Goal: Task Accomplishment & Management: Use online tool/utility

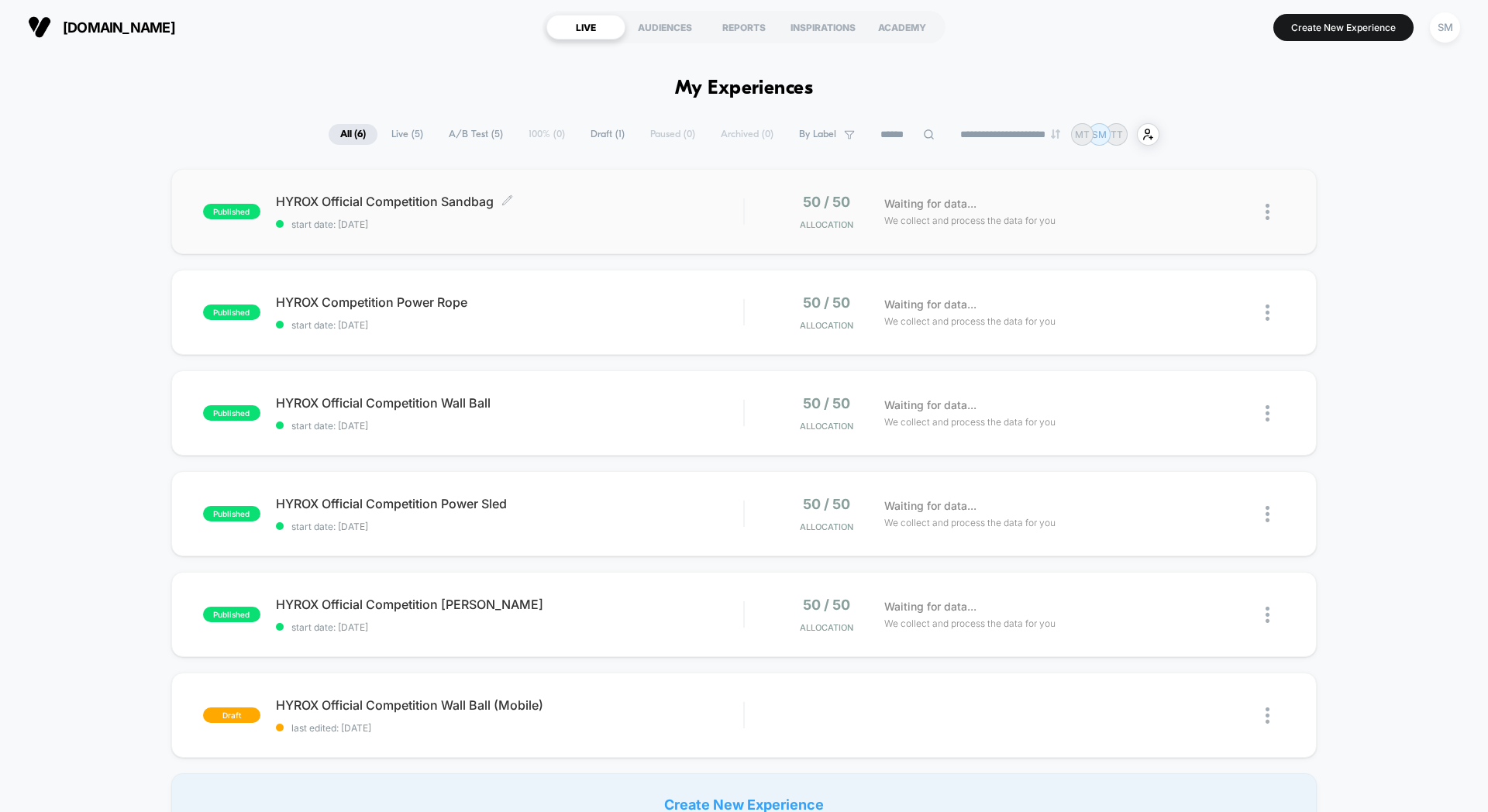
click at [622, 221] on span "start date: [DATE]" at bounding box center [510, 224] width 468 height 11
click at [616, 314] on div "HYROX Competition Power Rope Click to edit experience details Click to edit exp…" at bounding box center [510, 313] width 468 height 37
click at [710, 407] on span "HYROX Official Competition Wall Ball Click to edit experience details" at bounding box center [510, 403] width 468 height 16
click at [687, 545] on div "published HYROX Official Competition Power Sled start date: [DATE] 50 / 50 Allo…" at bounding box center [744, 513] width 1145 height 85
click at [675, 606] on span "HYROX Official Competition [PERSON_NAME] Click to edit experience details" at bounding box center [510, 605] width 468 height 16
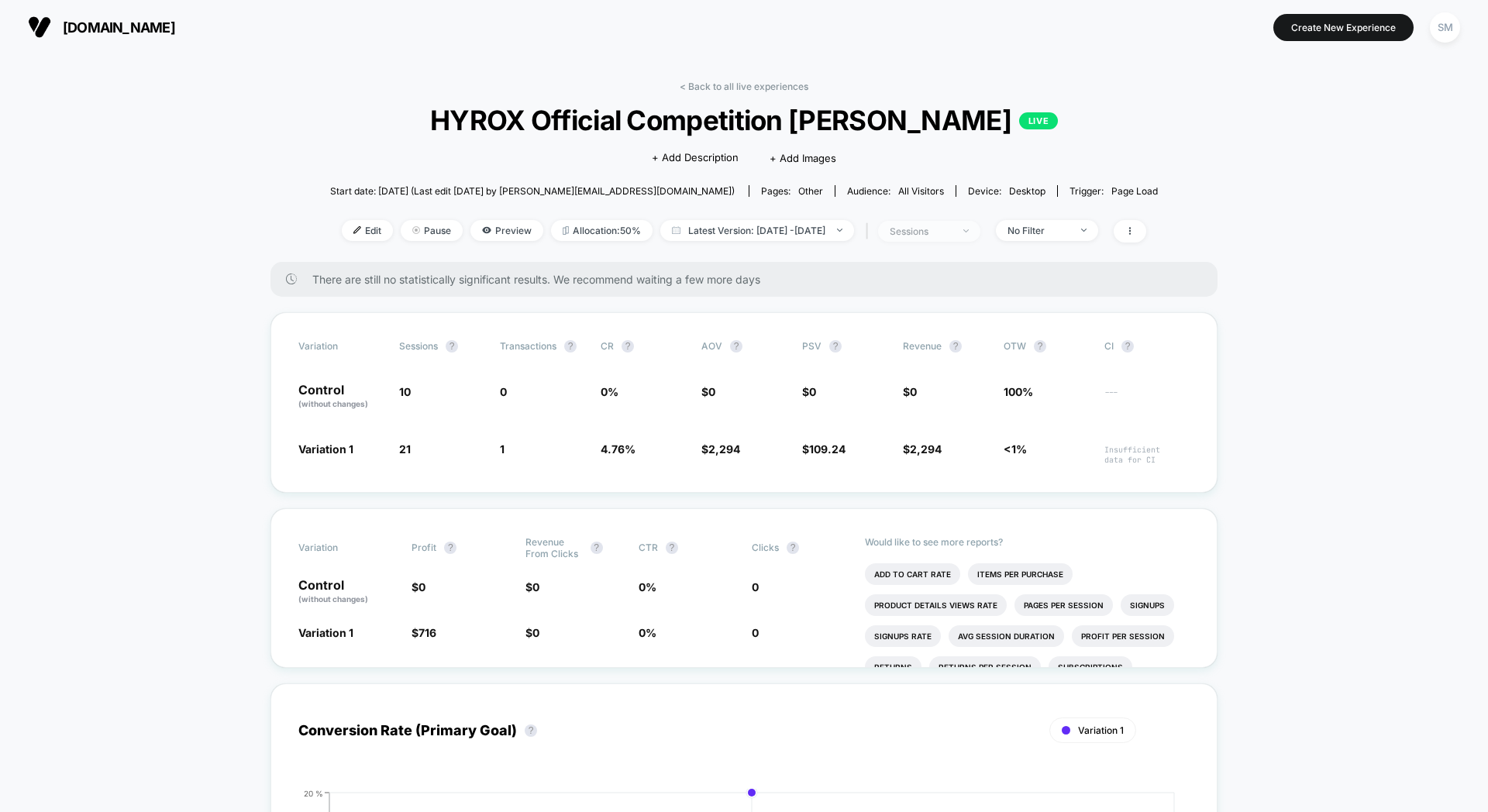
click at [981, 235] on span "sessions" at bounding box center [929, 231] width 102 height 21
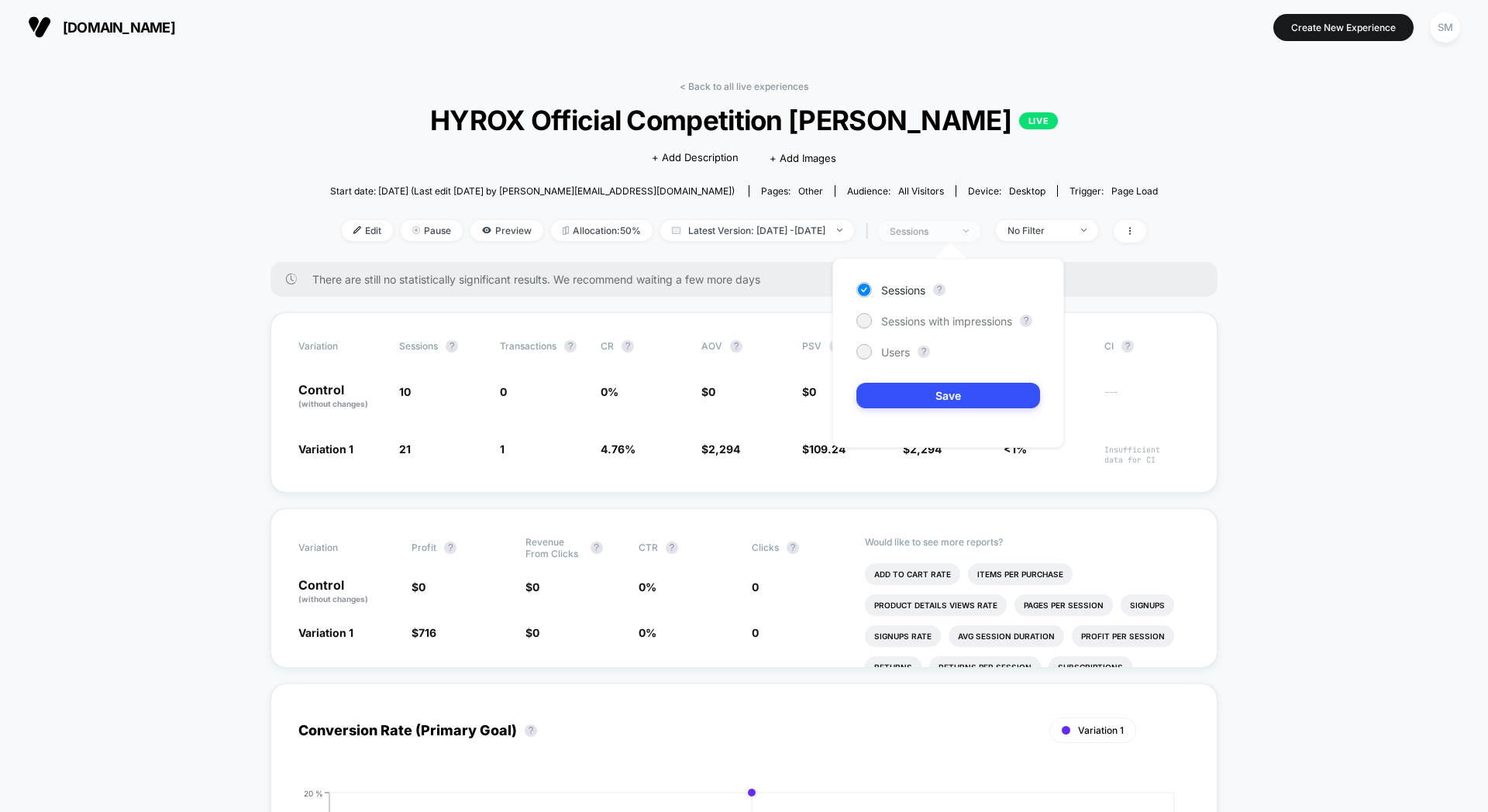
click at [981, 235] on span "sessions" at bounding box center [929, 231] width 102 height 21
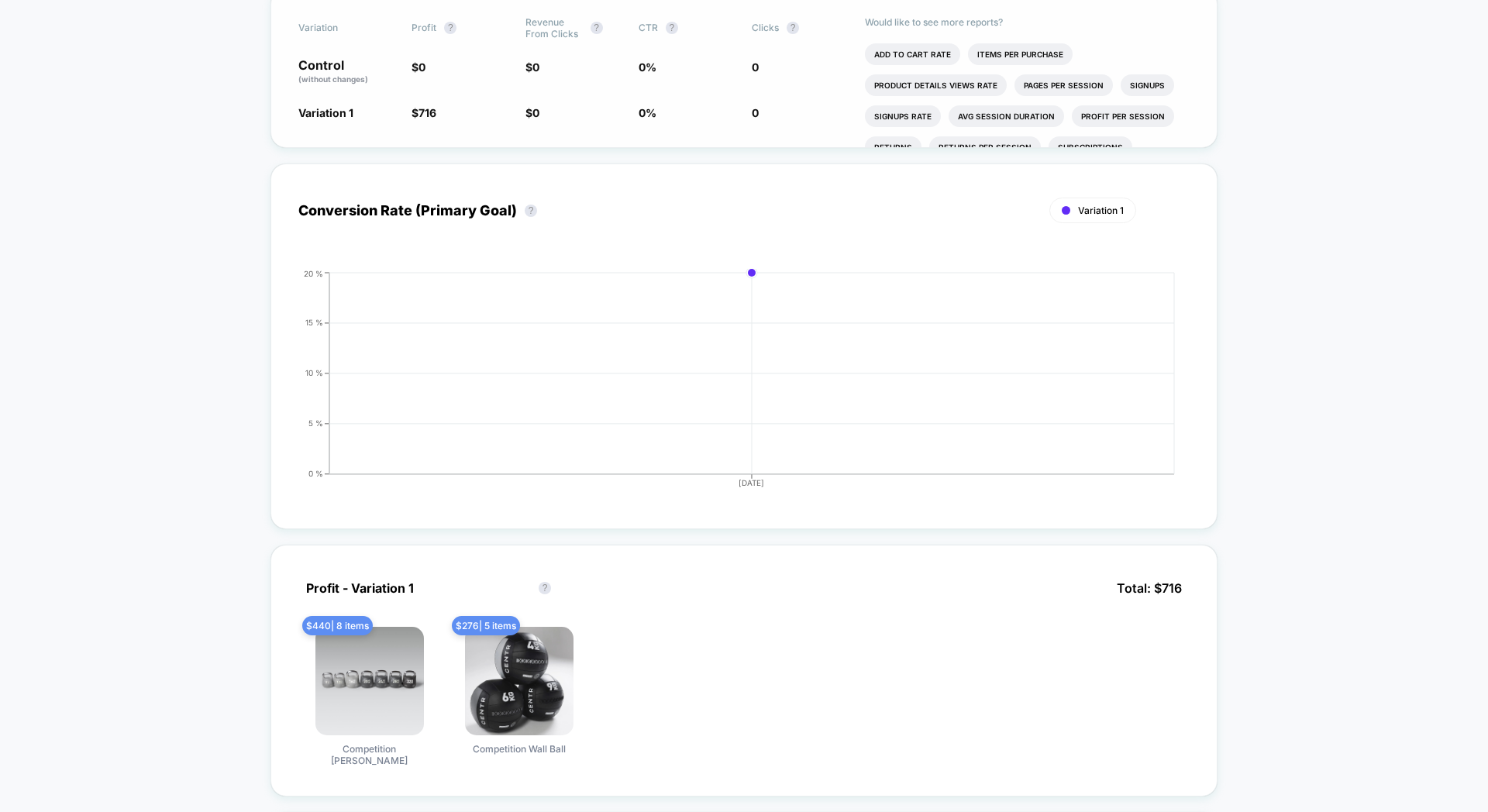
scroll to position [810, 0]
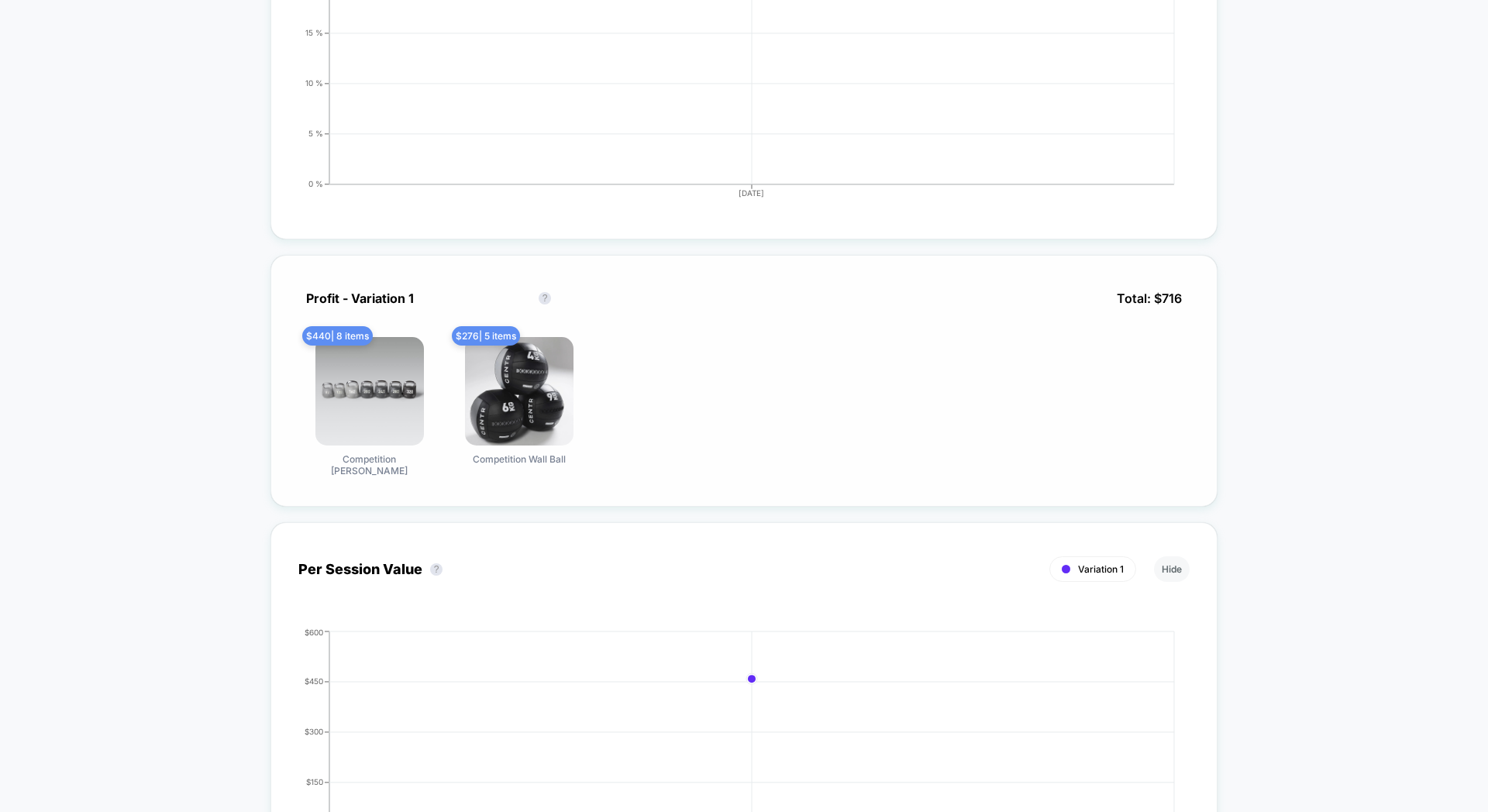
drag, startPoint x: 399, startPoint y: 384, endPoint x: 383, endPoint y: 371, distance: 20.6
click at [399, 384] on img at bounding box center [370, 391] width 109 height 109
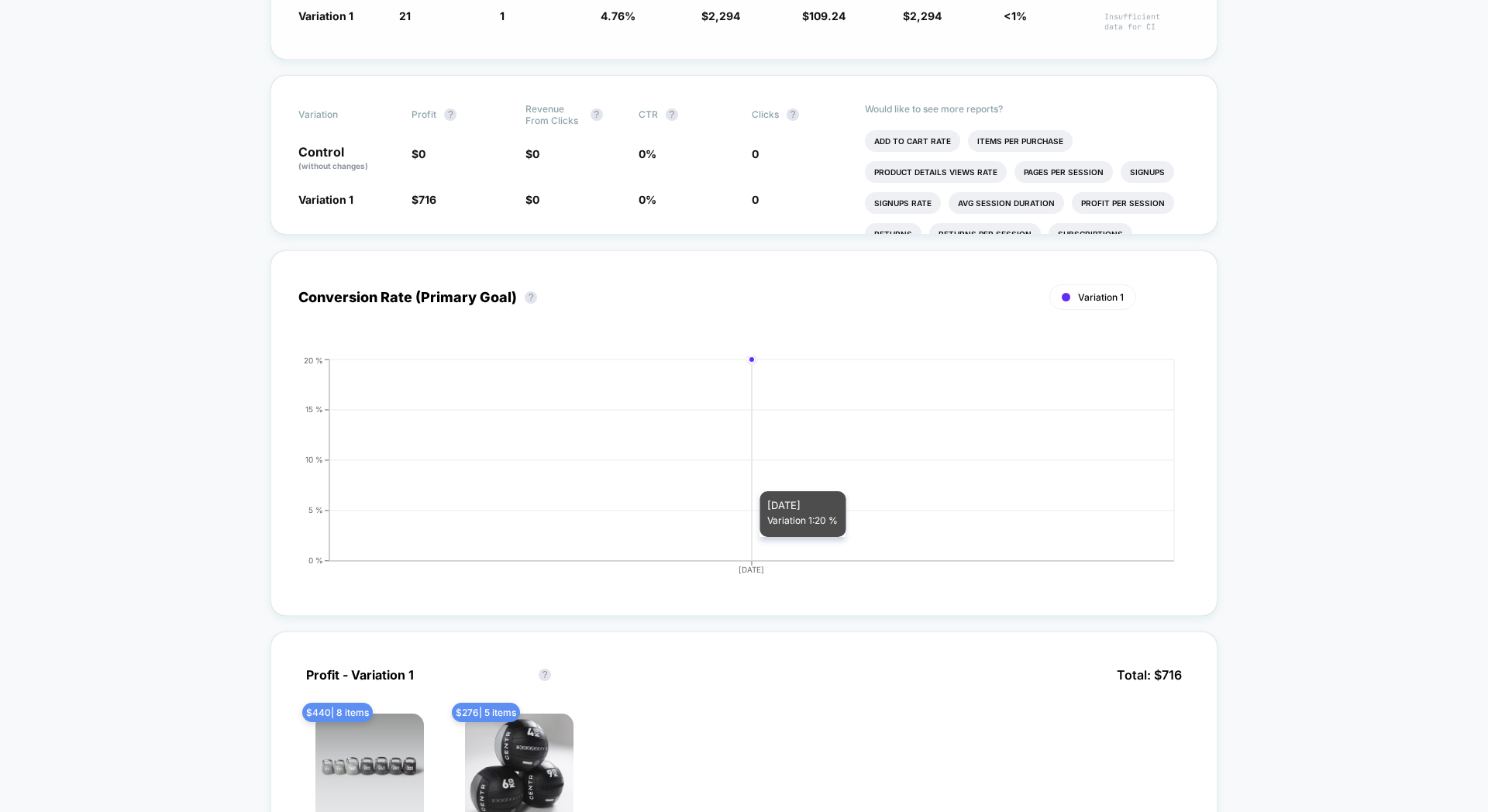
scroll to position [0, 0]
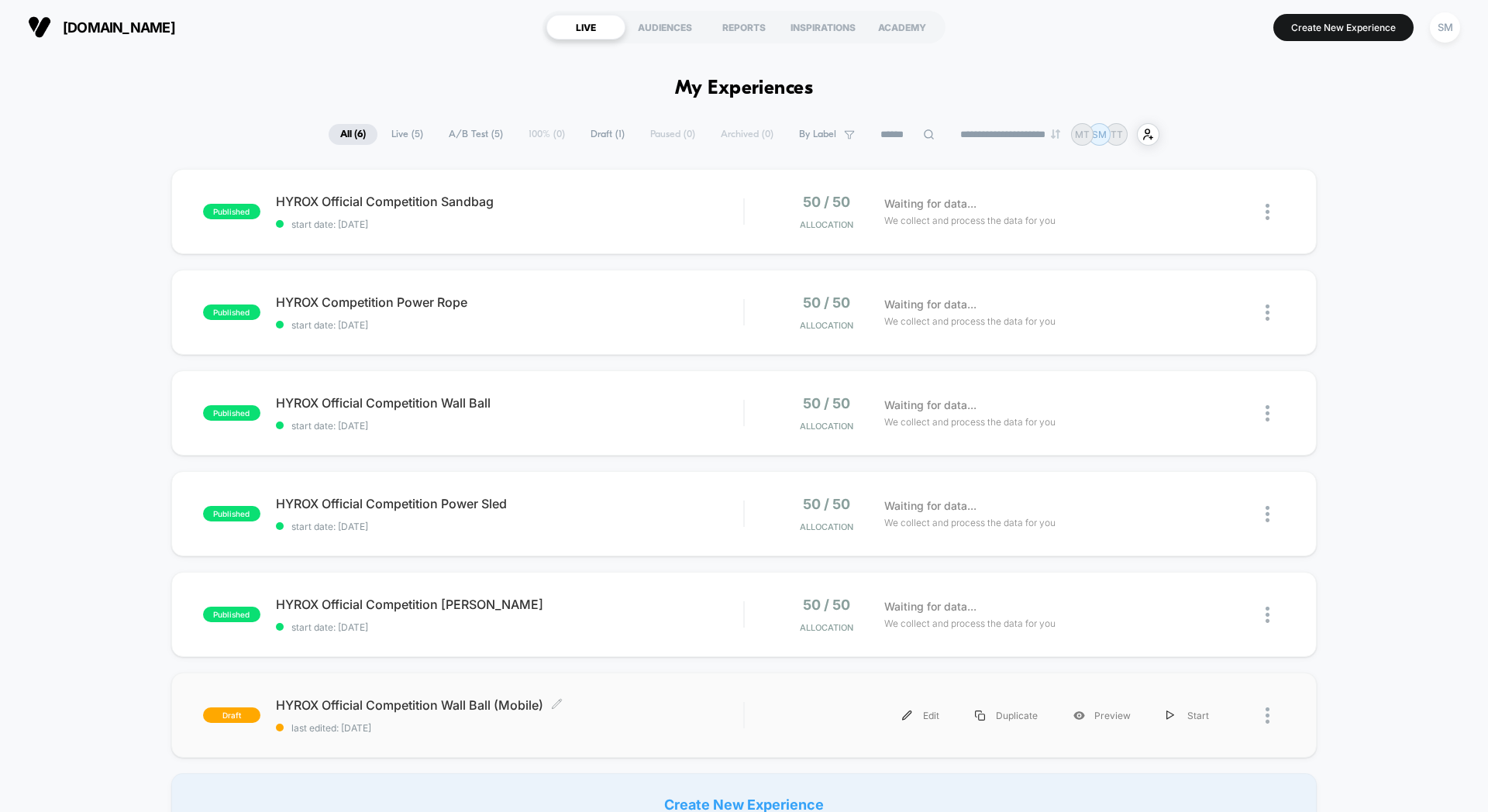
click at [653, 711] on span "HYROX Official Competition Wall Ball (Mobile) Click to edit experience details" at bounding box center [510, 705] width 468 height 16
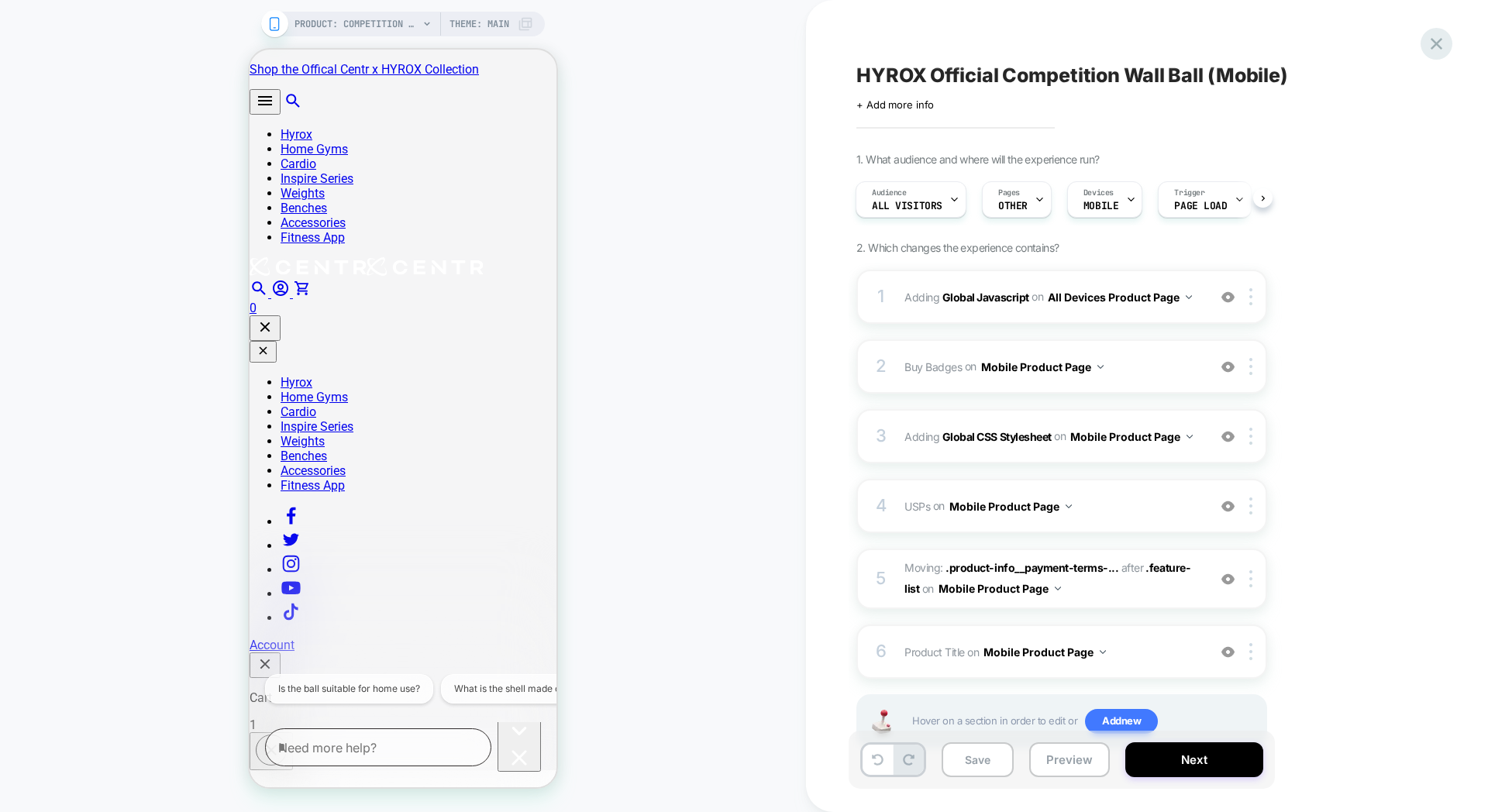
click at [1432, 36] on icon at bounding box center [1436, 44] width 21 height 21
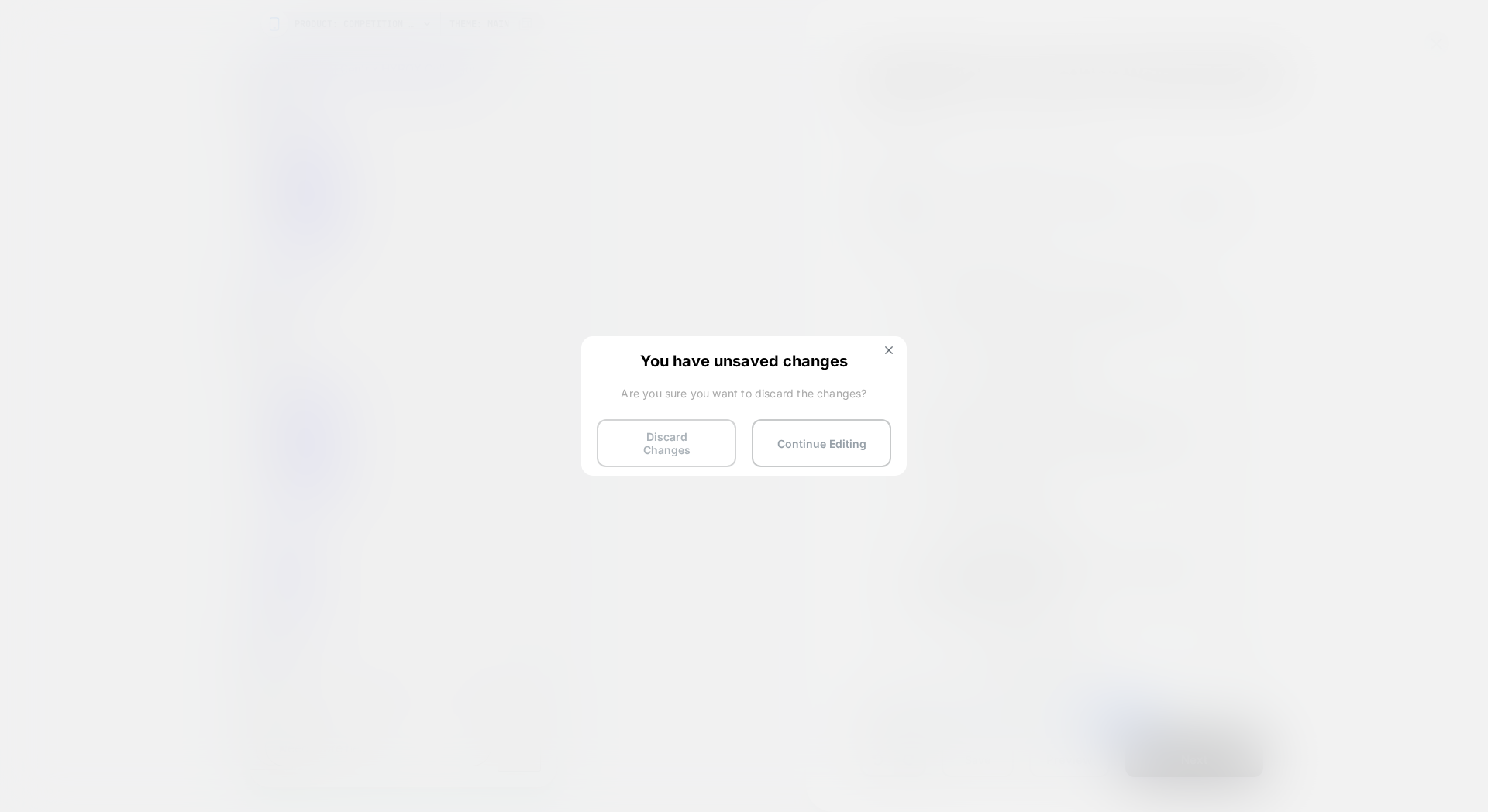
click at [679, 446] on button "Discard Changes" at bounding box center [667, 443] width 140 height 48
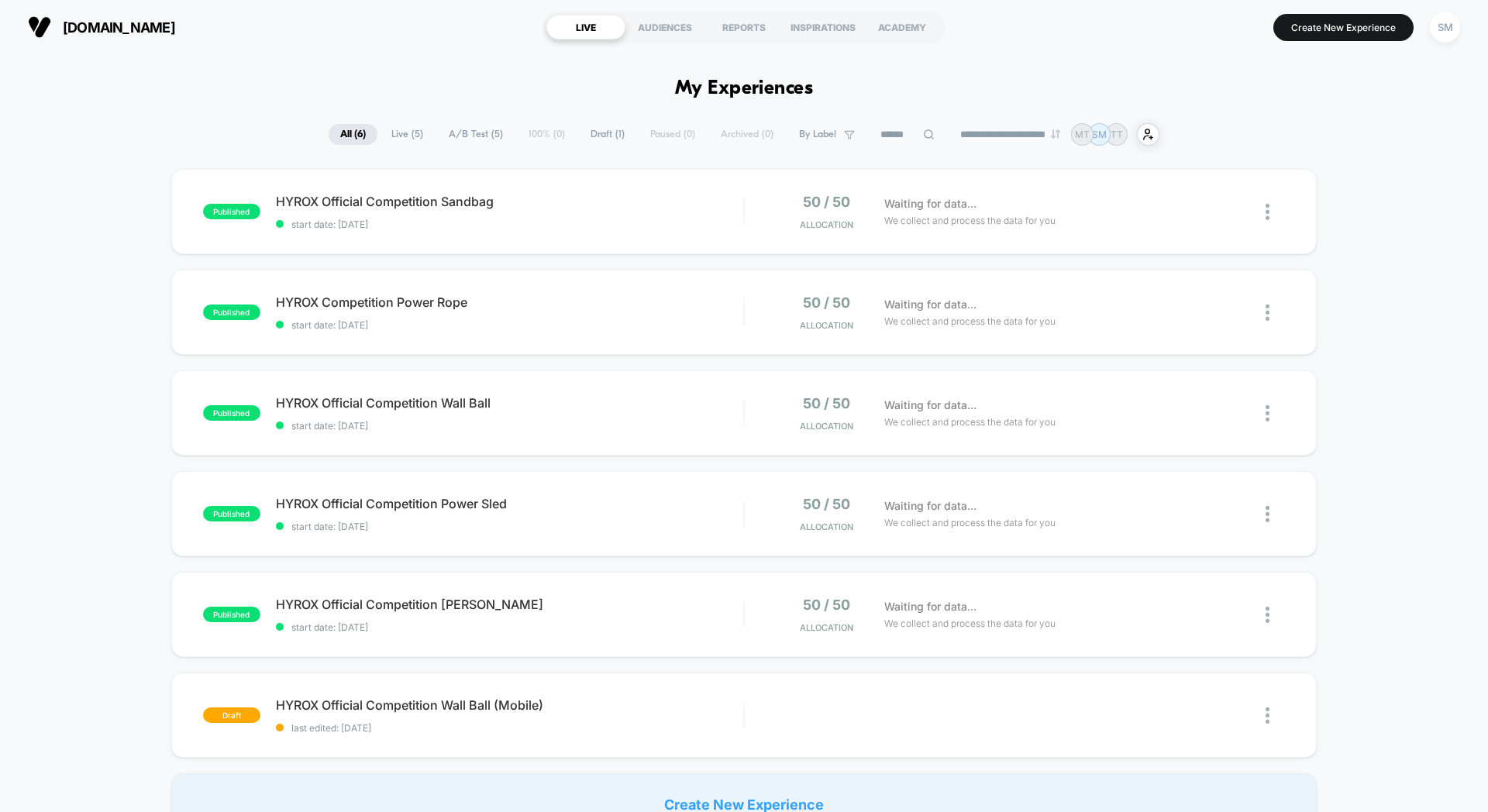
click at [776, 797] on div "Create New Experience" at bounding box center [744, 804] width 1145 height 62
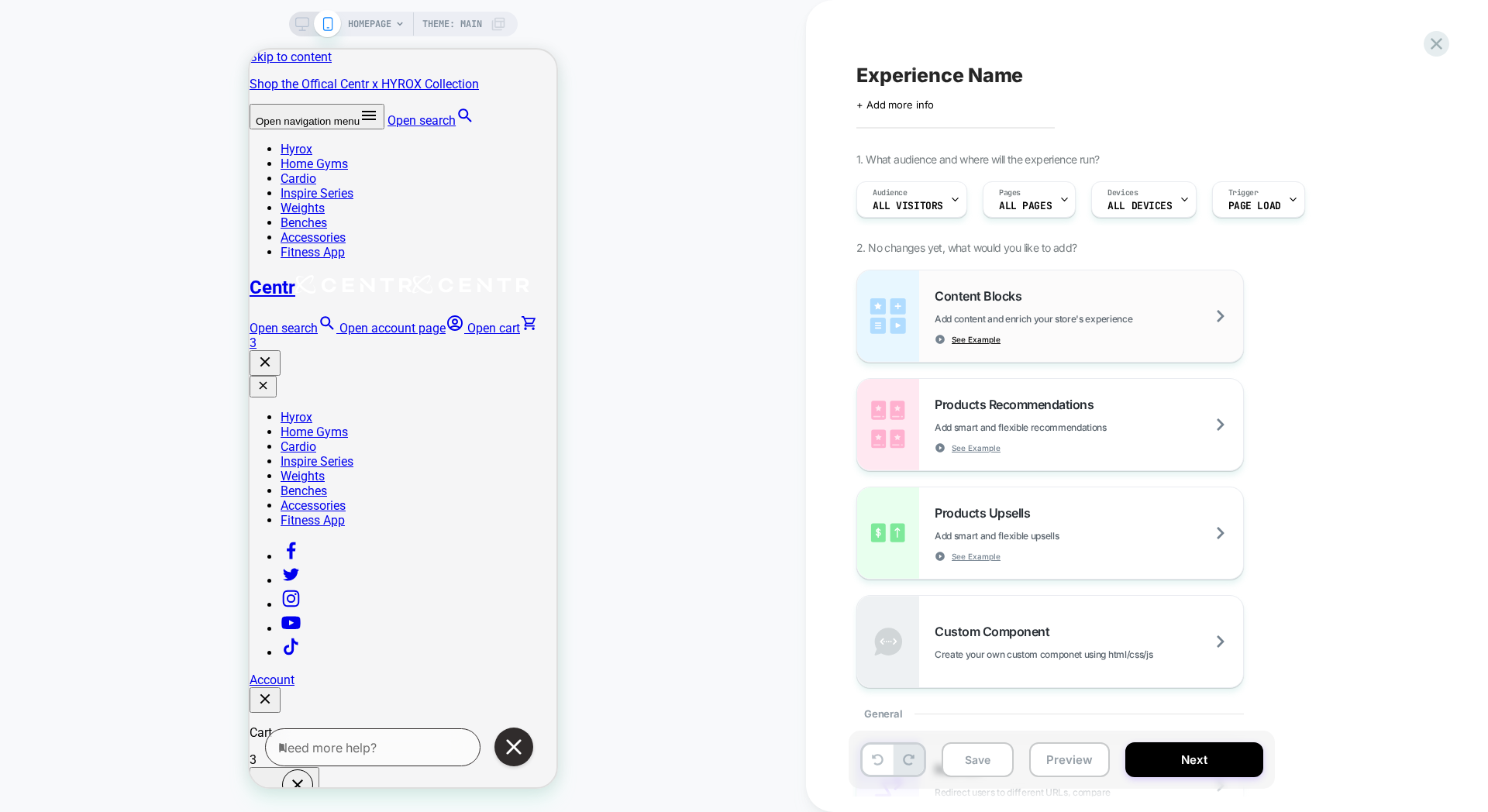
click at [984, 339] on span "See Example" at bounding box center [976, 340] width 49 height 11
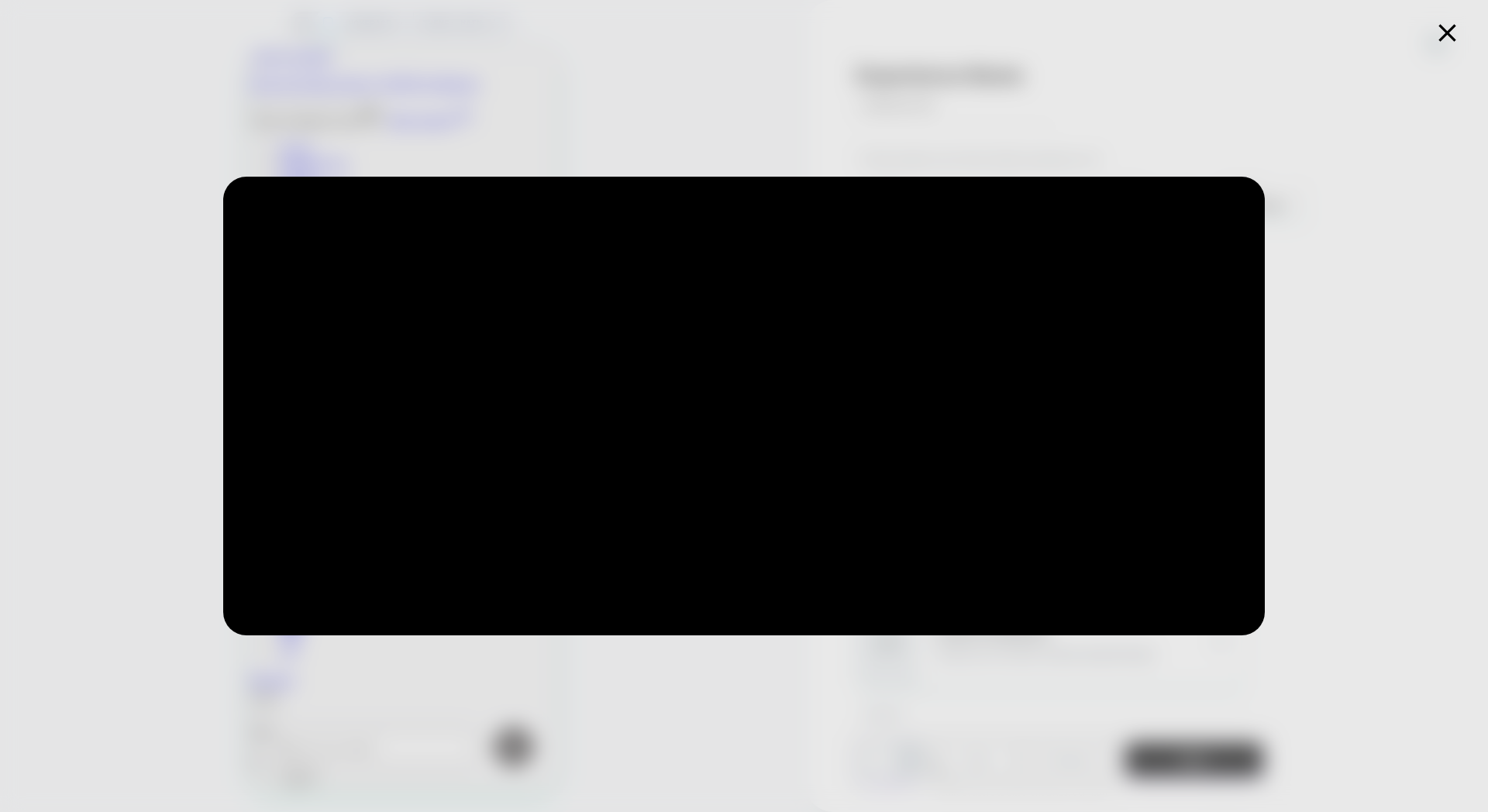
click at [1440, 29] on icon at bounding box center [1448, 33] width 30 height 30
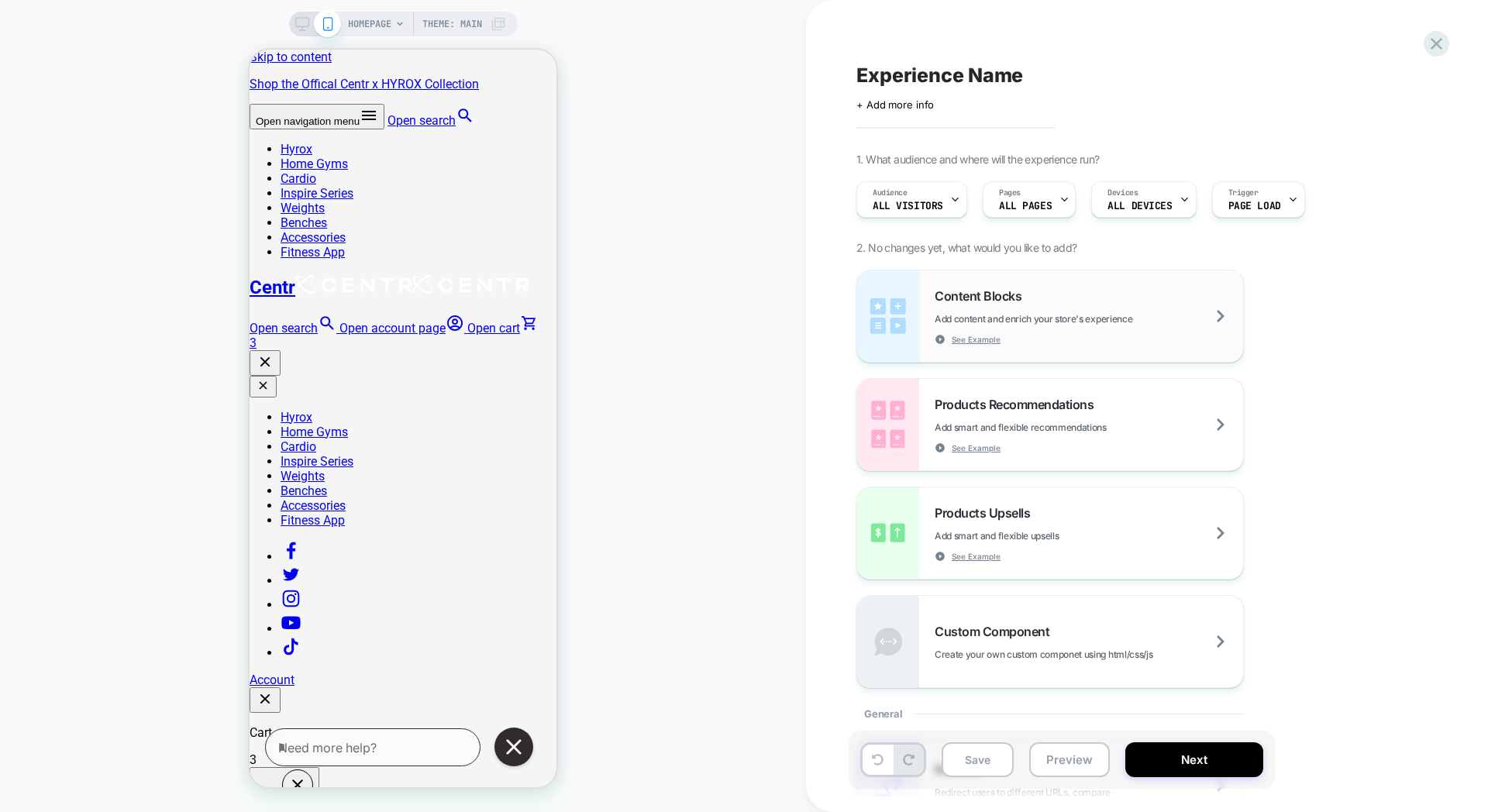
click at [1167, 319] on span "Add content and enrich your store's experience" at bounding box center [1072, 319] width 275 height 11
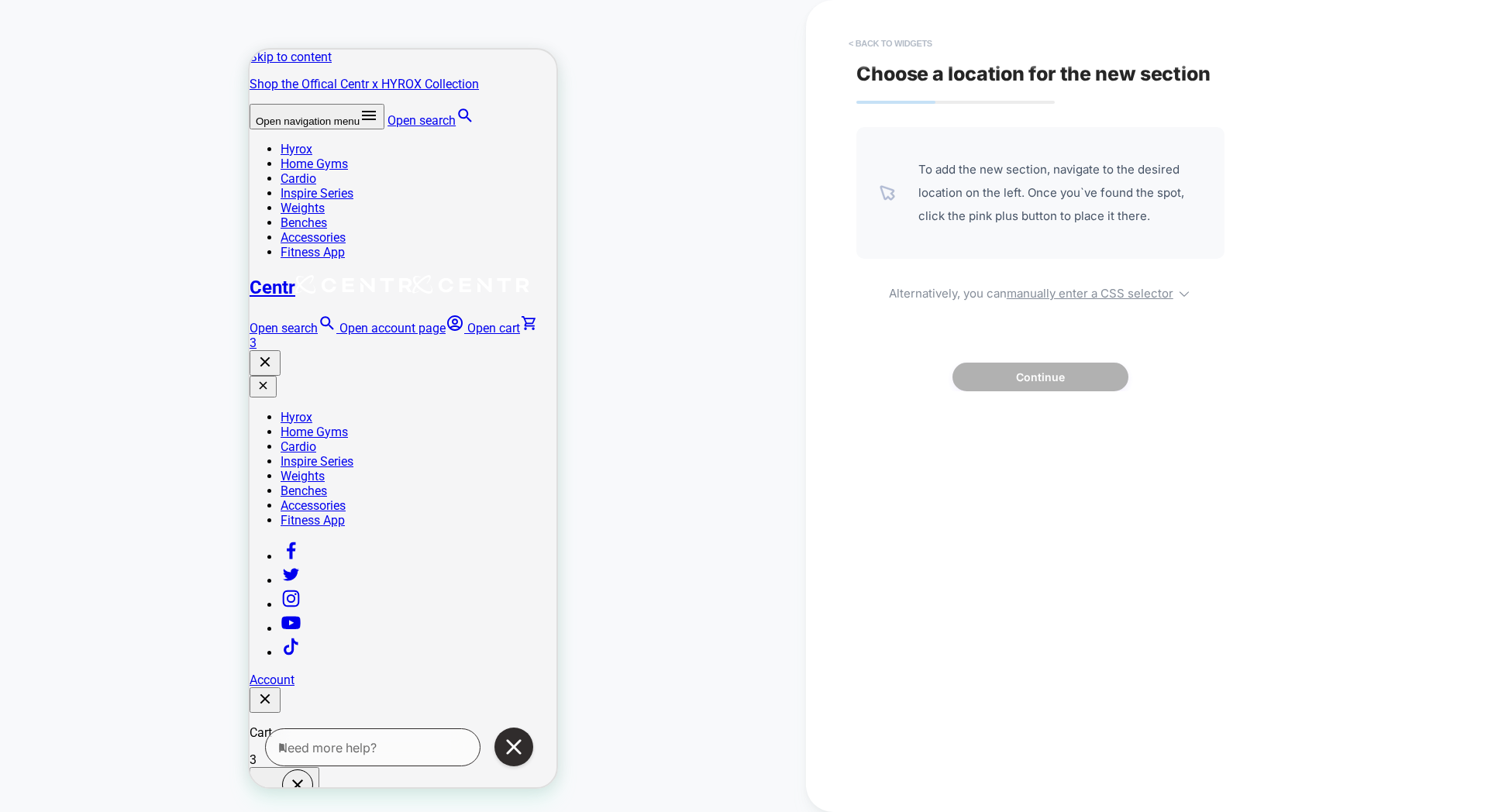
click at [851, 39] on button "< Back to widgets" at bounding box center [891, 43] width 100 height 24
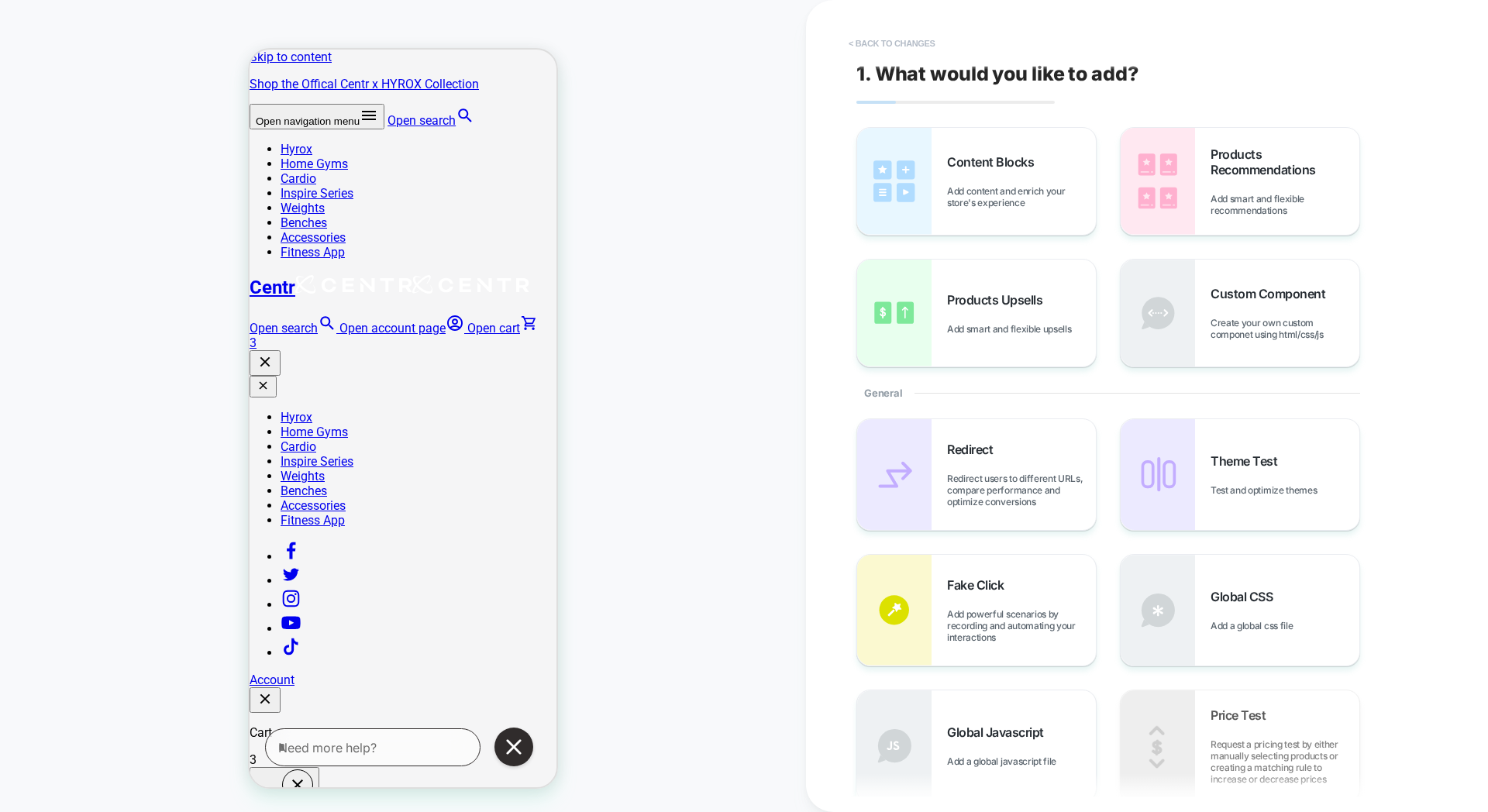
click at [918, 47] on button "< Back to changes" at bounding box center [892, 43] width 102 height 24
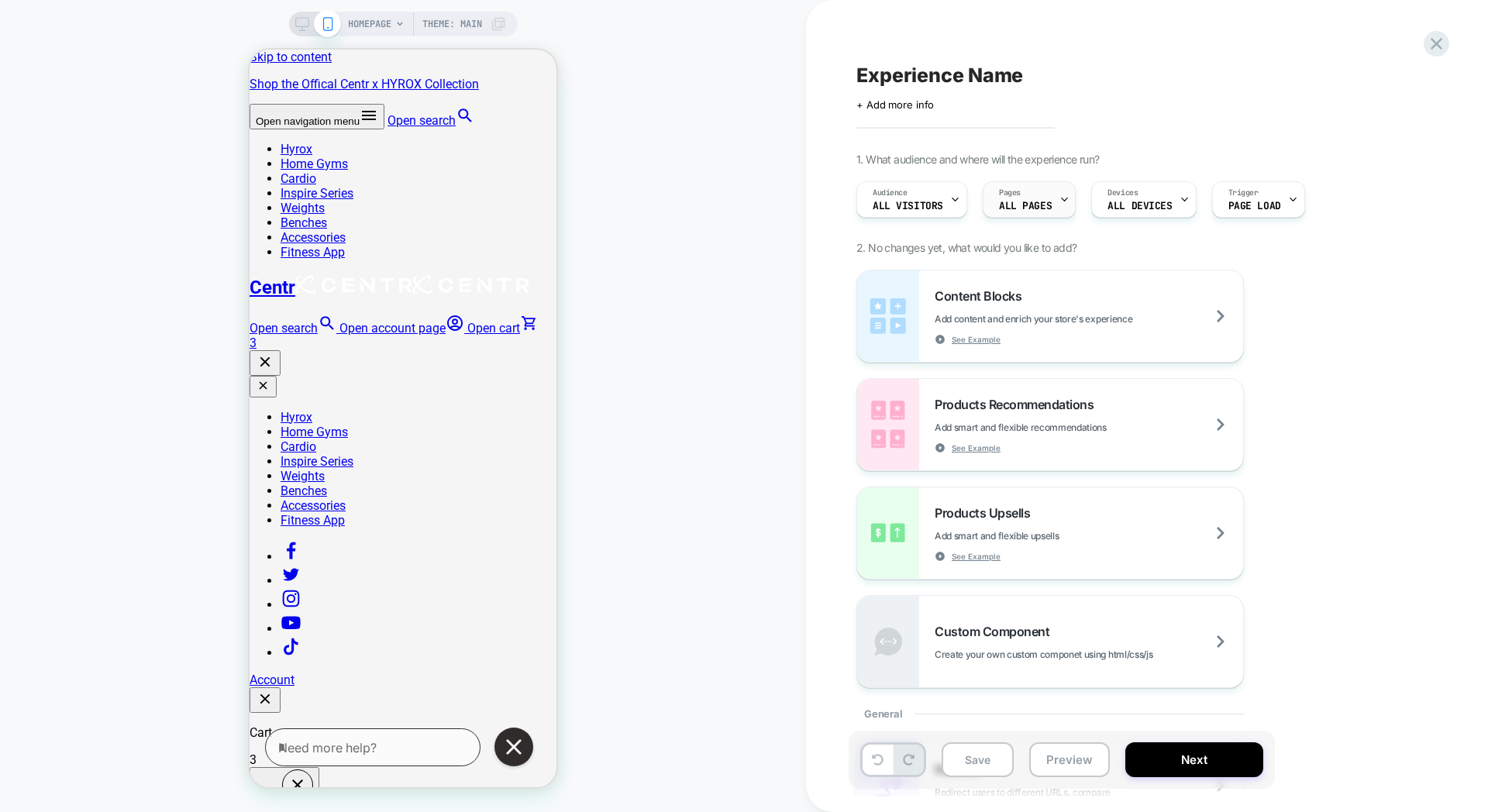
click at [1065, 204] on icon at bounding box center [1065, 199] width 10 height 10
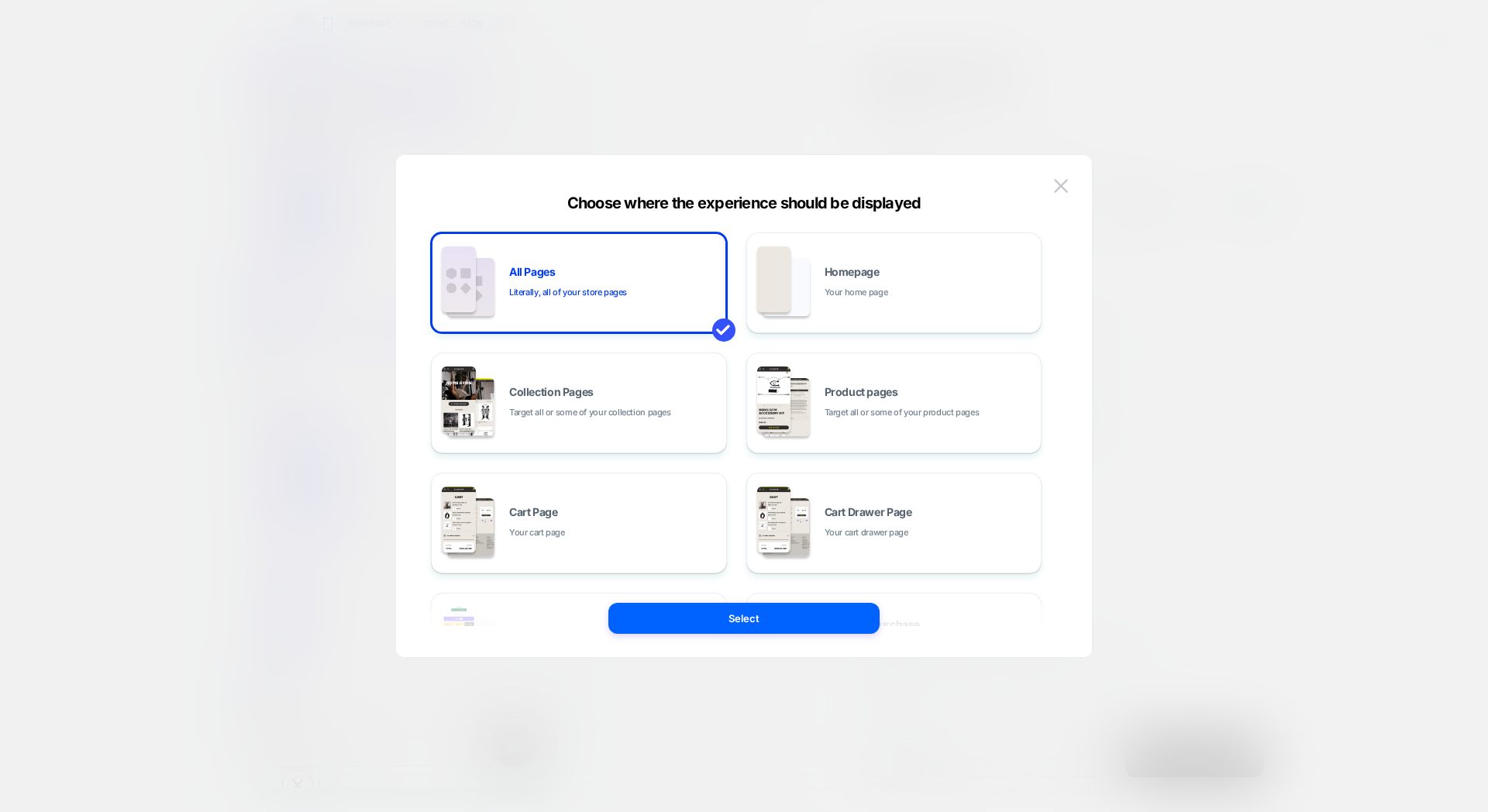
drag, startPoint x: 1061, startPoint y: 184, endPoint x: 1128, endPoint y: 180, distance: 67.1
click at [1061, 184] on img at bounding box center [1061, 186] width 14 height 13
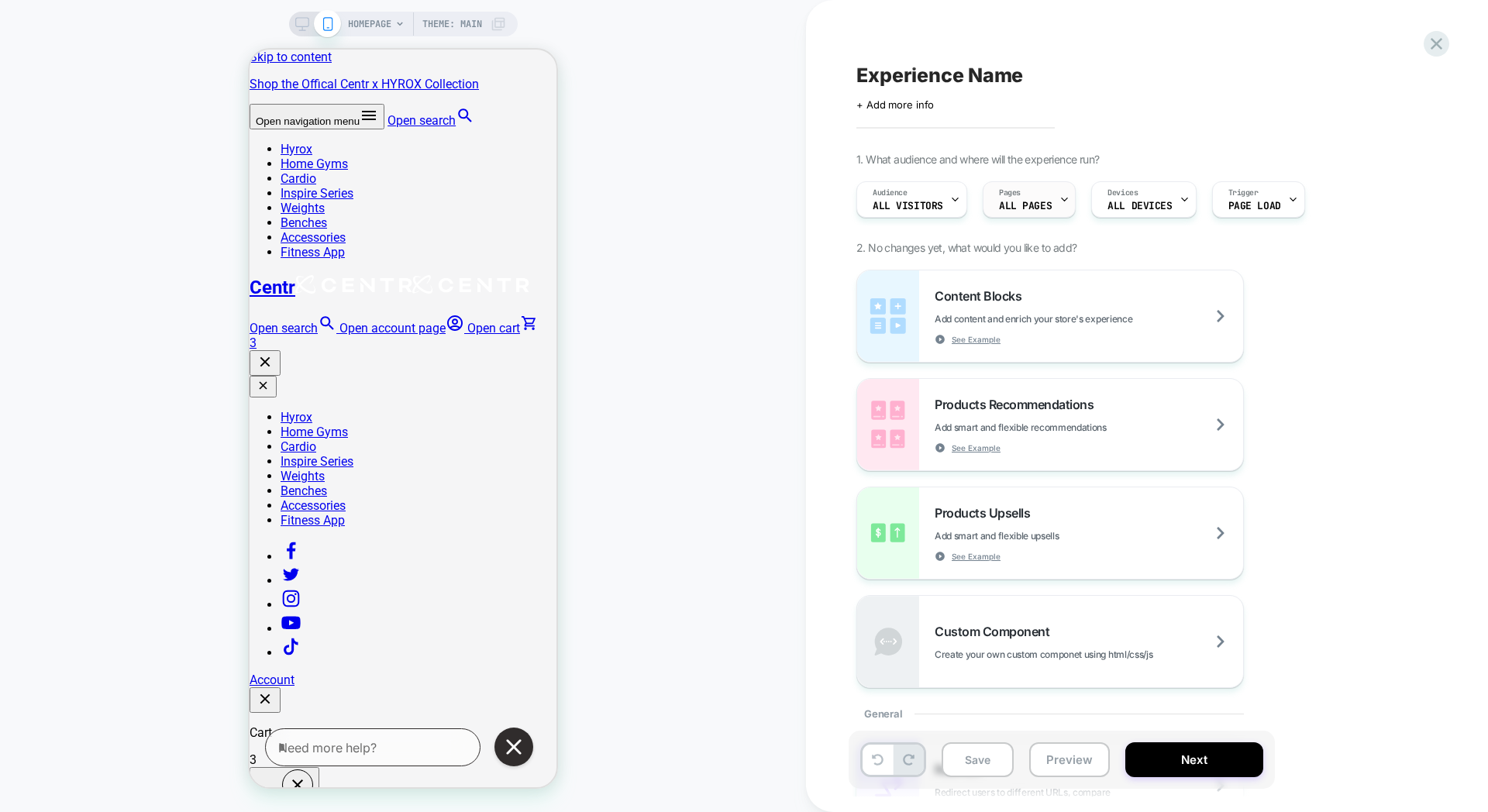
click at [1052, 199] on div "Pages ALL PAGES" at bounding box center [1025, 199] width 84 height 35
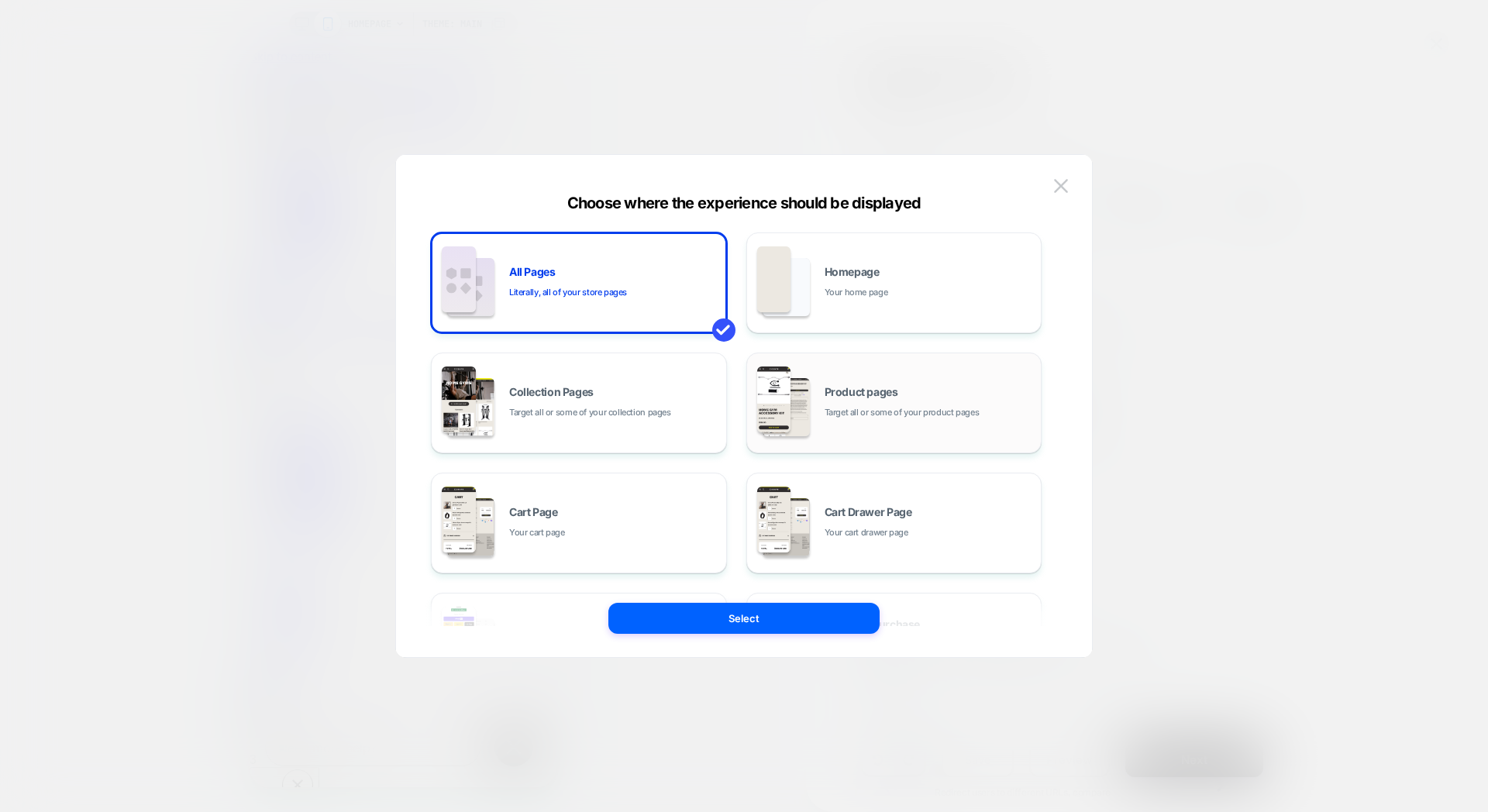
click at [851, 408] on span "Target all or some of your product pages" at bounding box center [902, 413] width 155 height 15
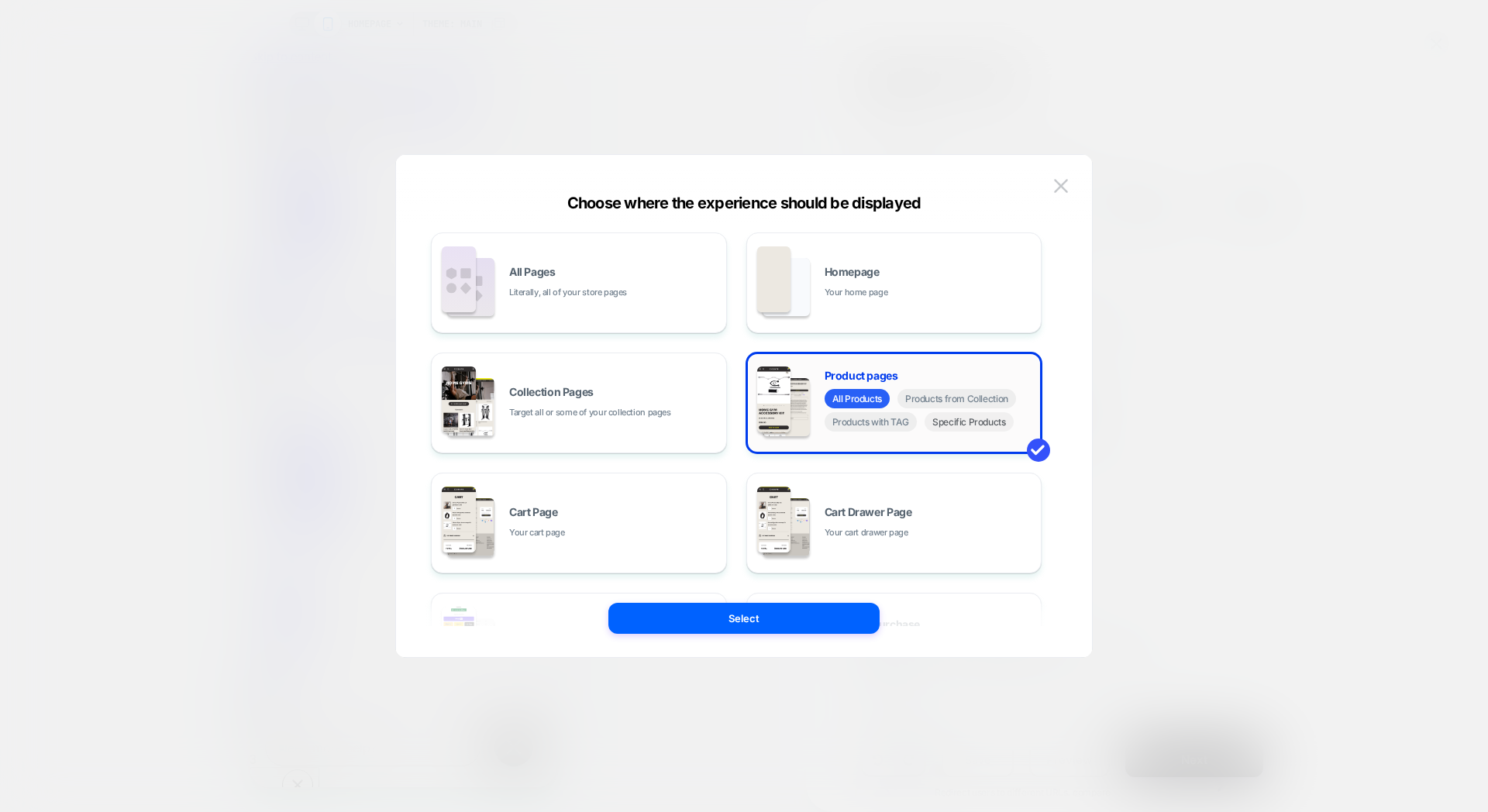
click at [945, 426] on span "Specific Products" at bounding box center [969, 421] width 89 height 20
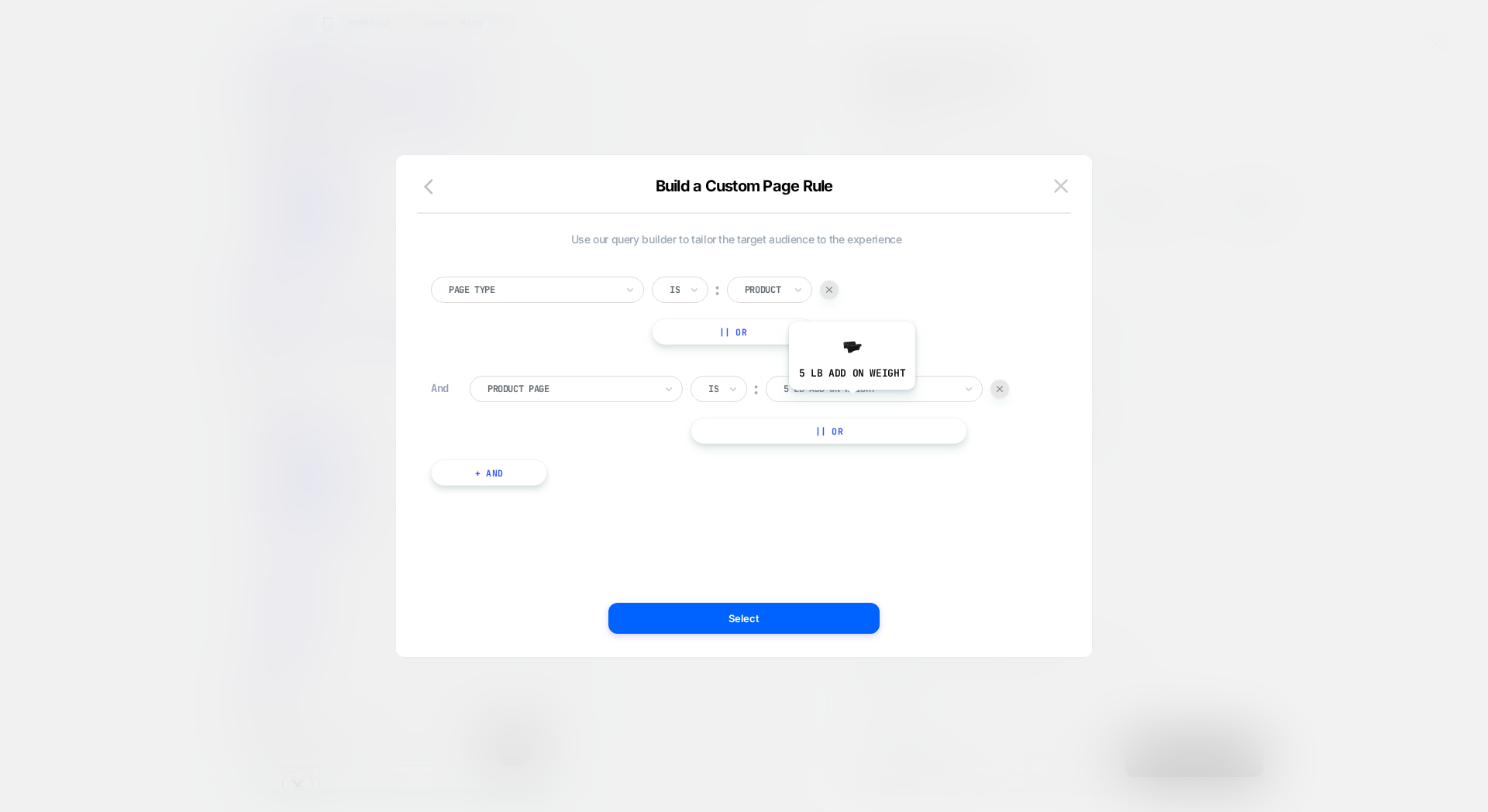
click at [854, 398] on div "5 lb add on weight" at bounding box center [874, 389] width 217 height 26
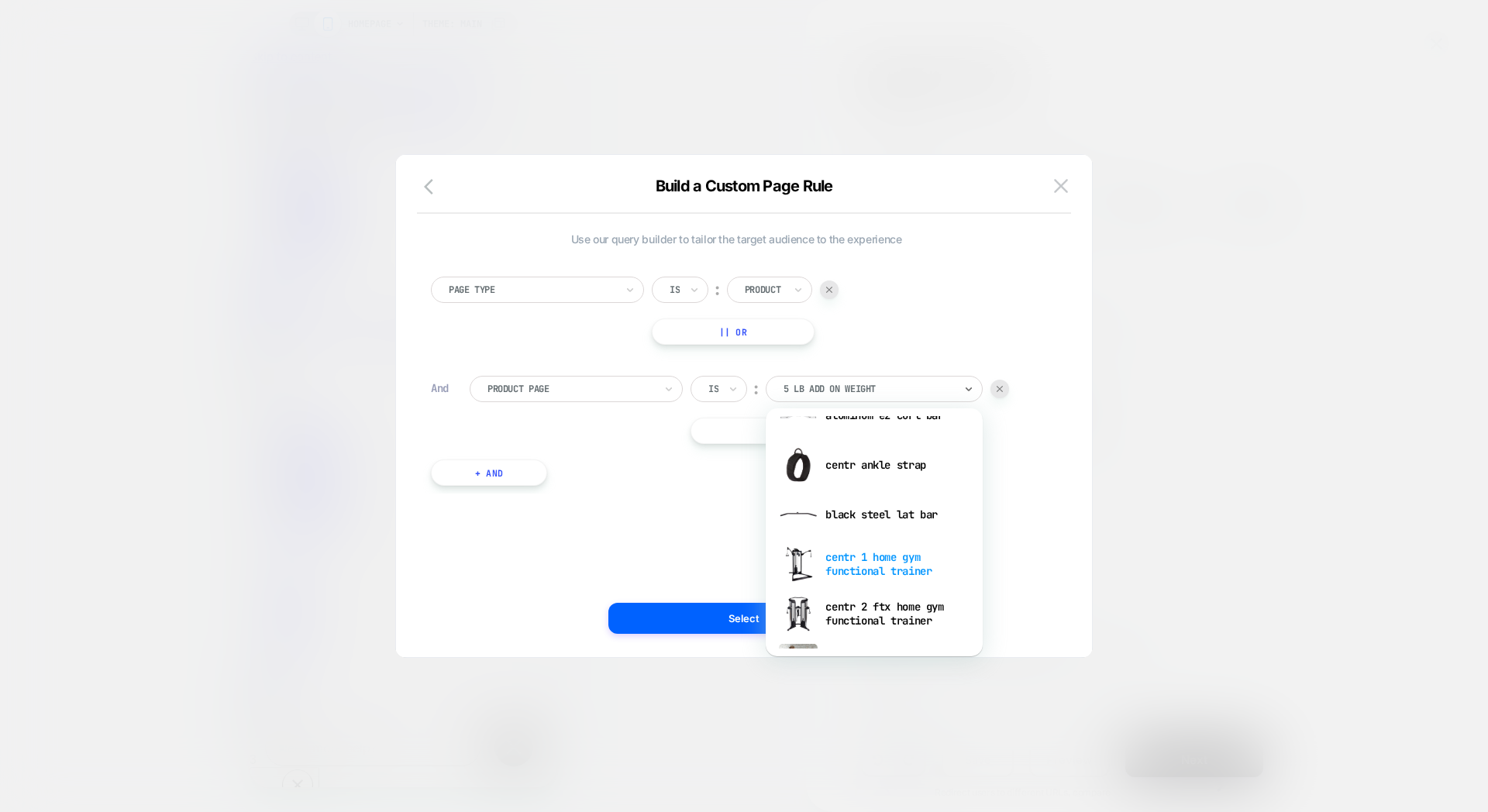
scroll to position [192, 0]
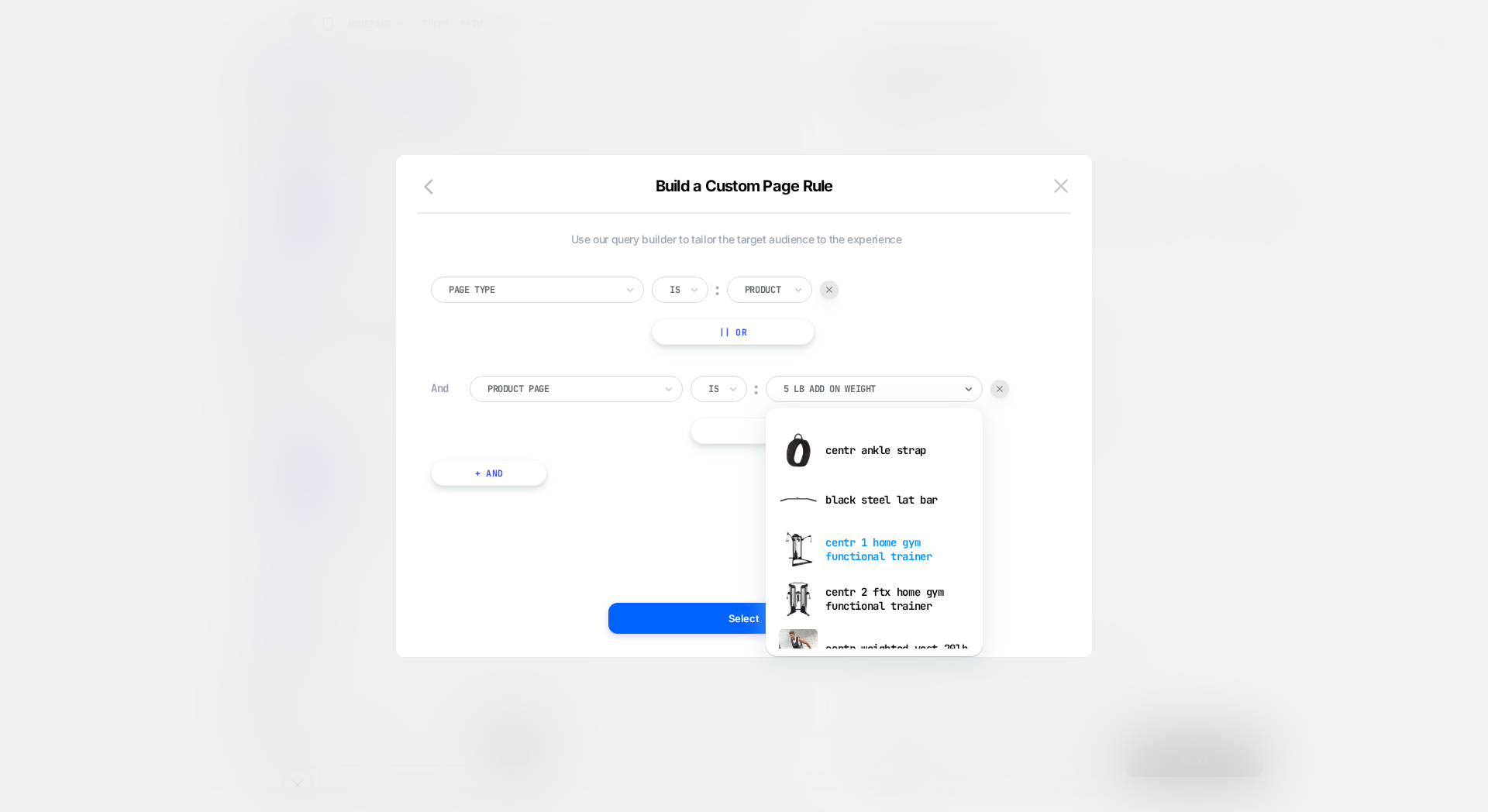
click at [853, 554] on div "centr 1 home gym functional trainer" at bounding box center [874, 549] width 202 height 50
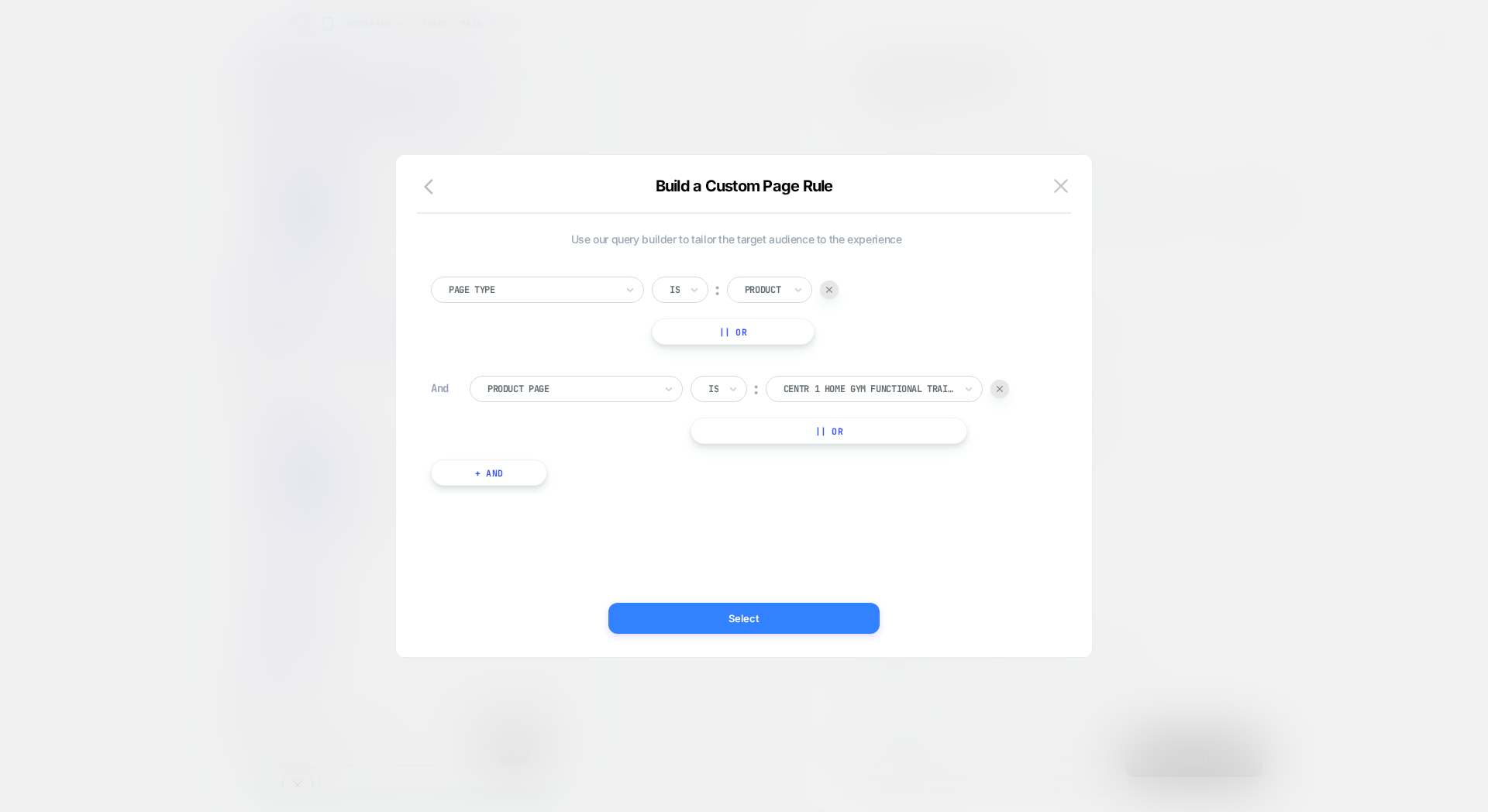
click at [772, 613] on button "Select" at bounding box center [744, 618] width 271 height 31
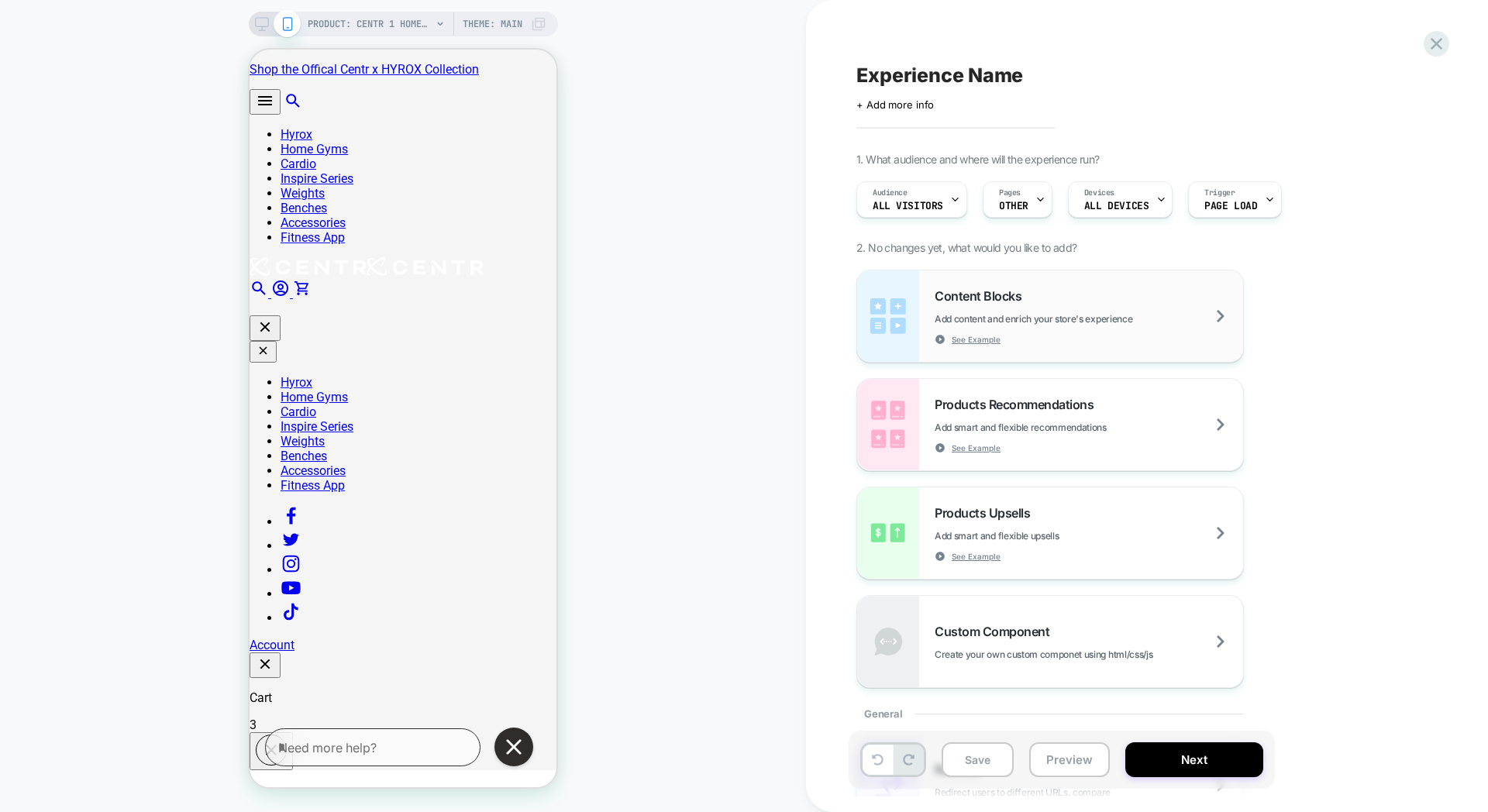
scroll to position [0, 0]
click at [1043, 325] on div "Content Blocks Add content and enrich your store's experience See Example" at bounding box center [1089, 316] width 309 height 56
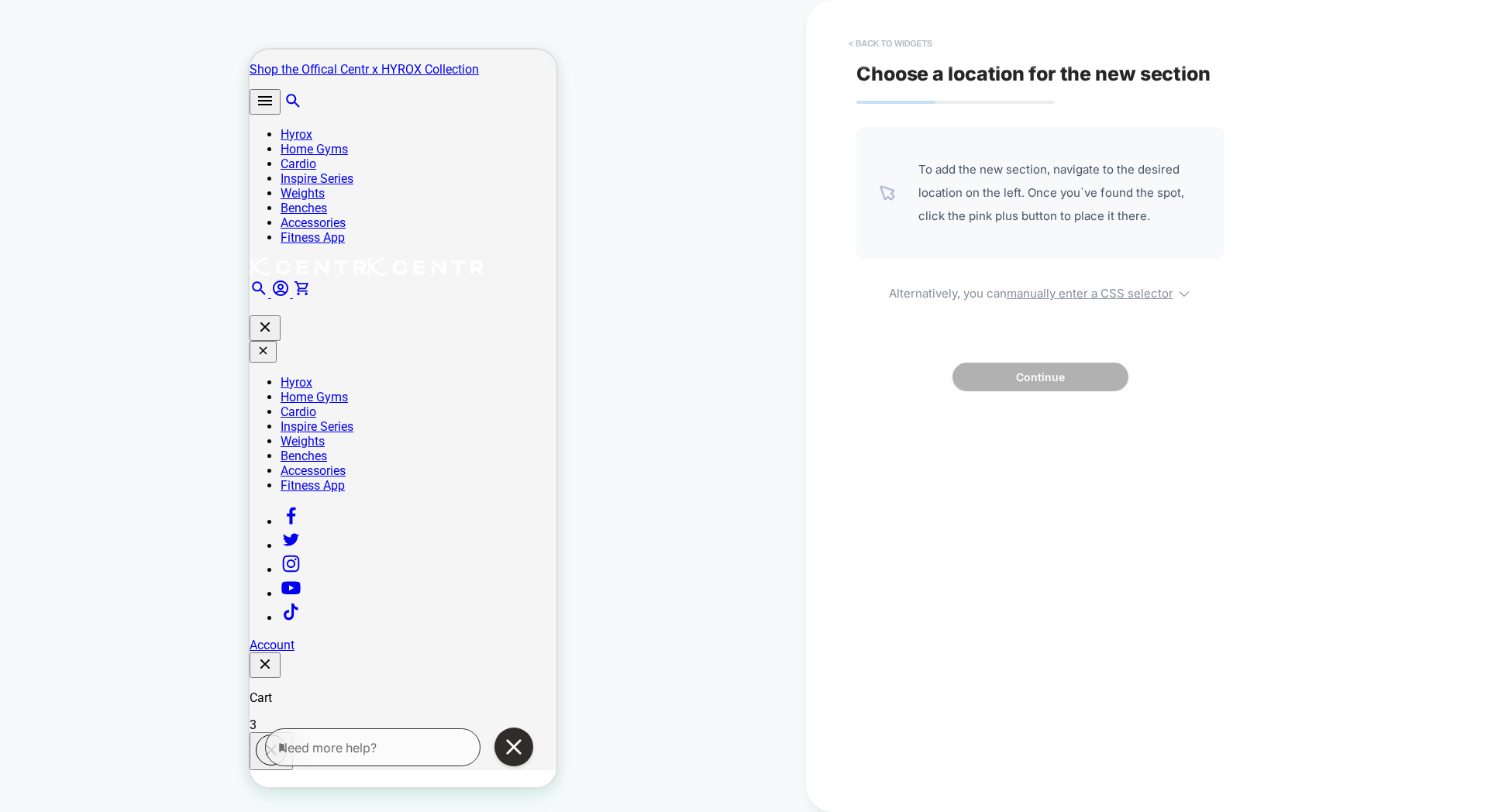
click at [866, 50] on button "< Back to widgets" at bounding box center [891, 43] width 100 height 24
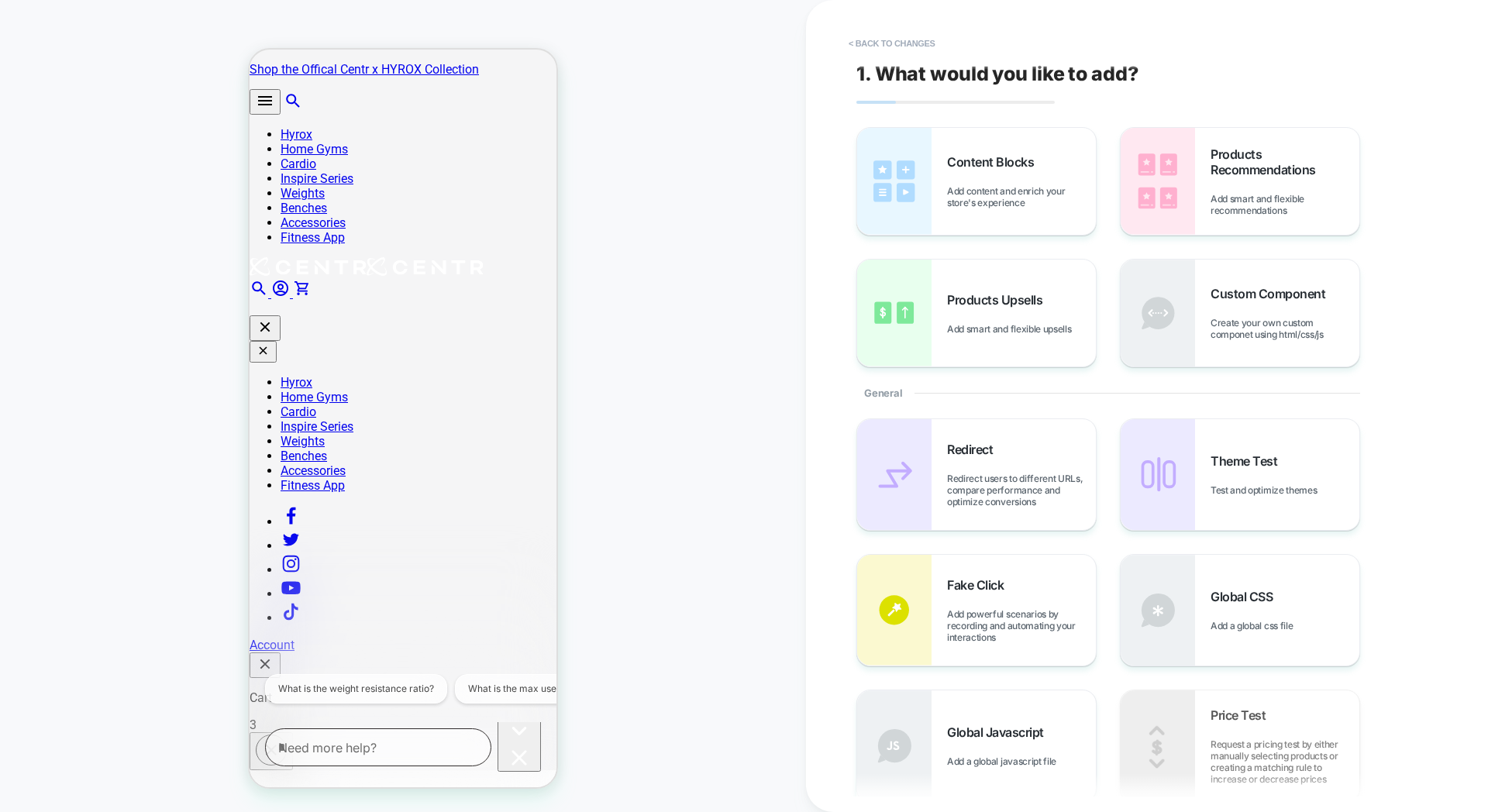
scroll to position [0, 1851]
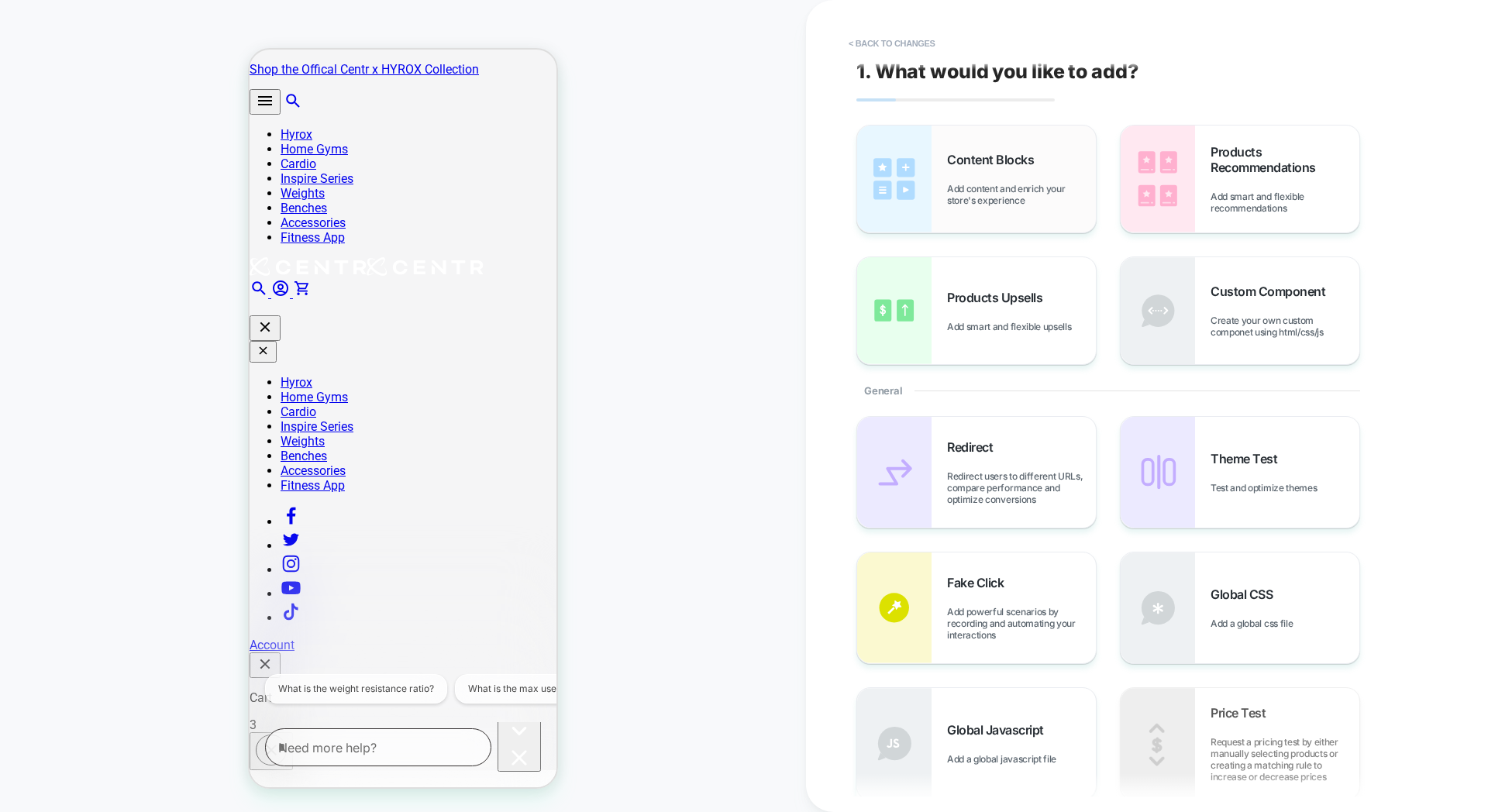
scroll to position [0, 0]
click at [1020, 184] on div "Content Blocks Add content and enrich your store's experience" at bounding box center [1021, 181] width 149 height 54
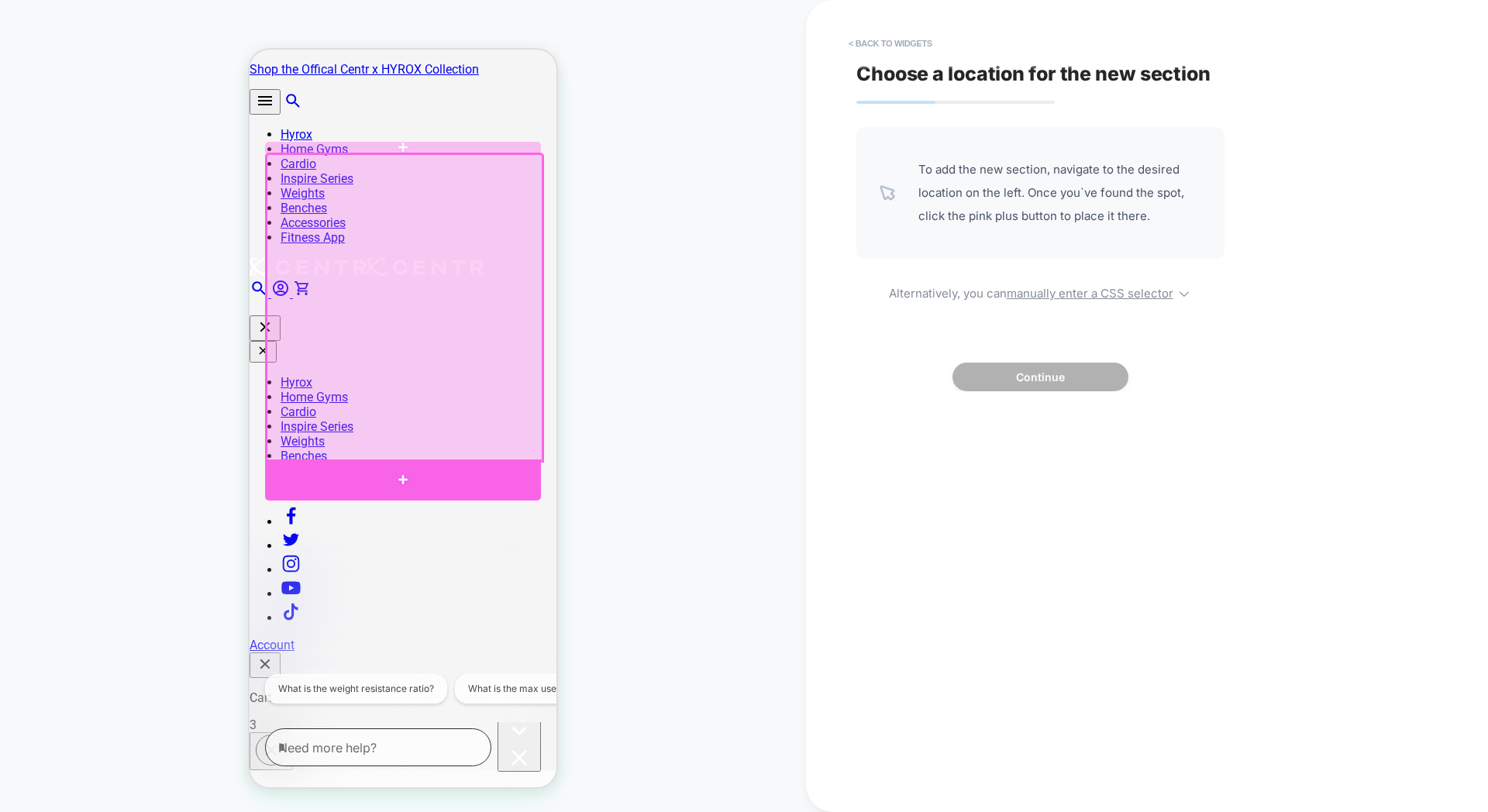
click at [391, 474] on div at bounding box center [403, 481] width 276 height 41
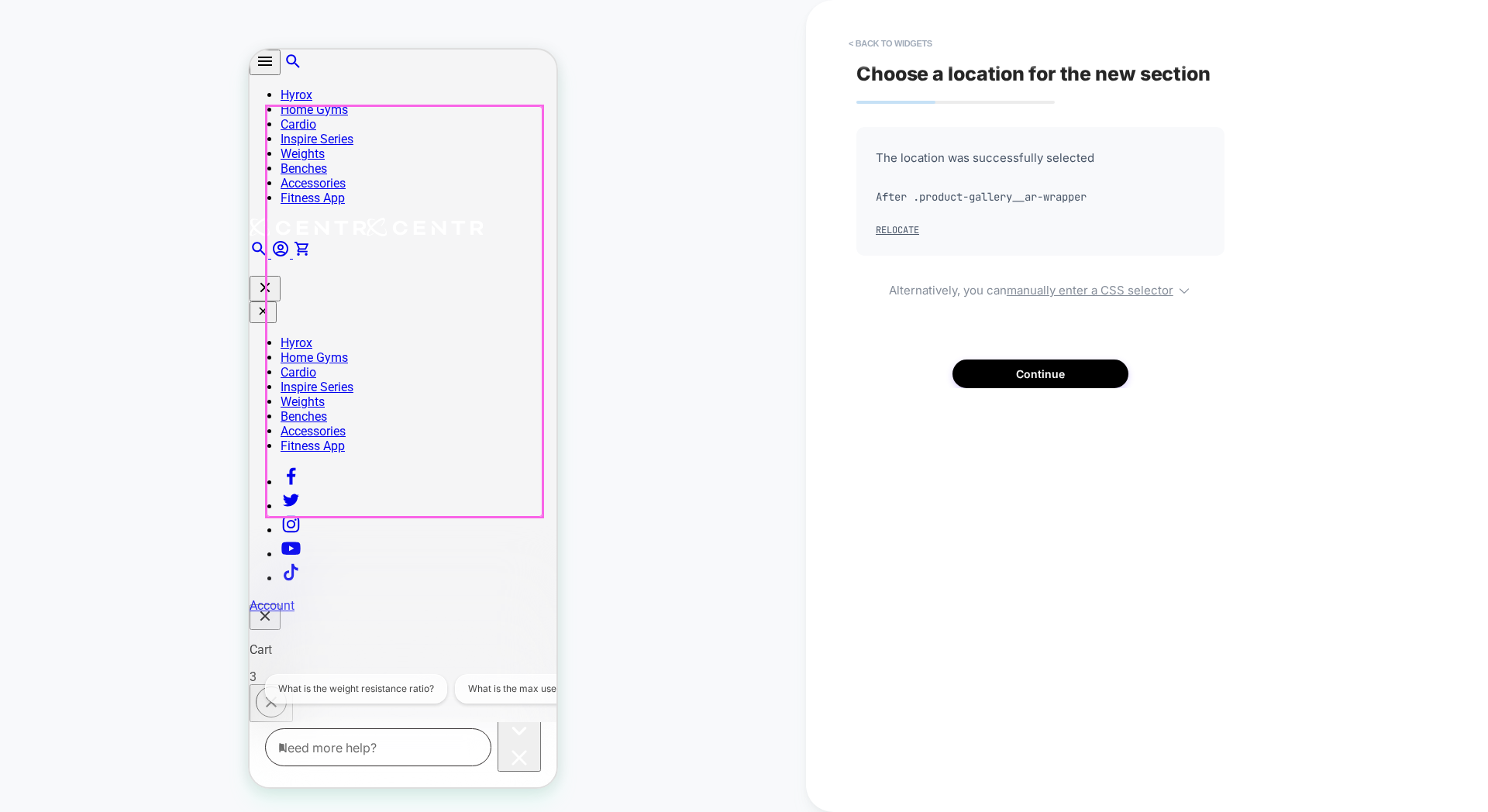
scroll to position [61, 0]
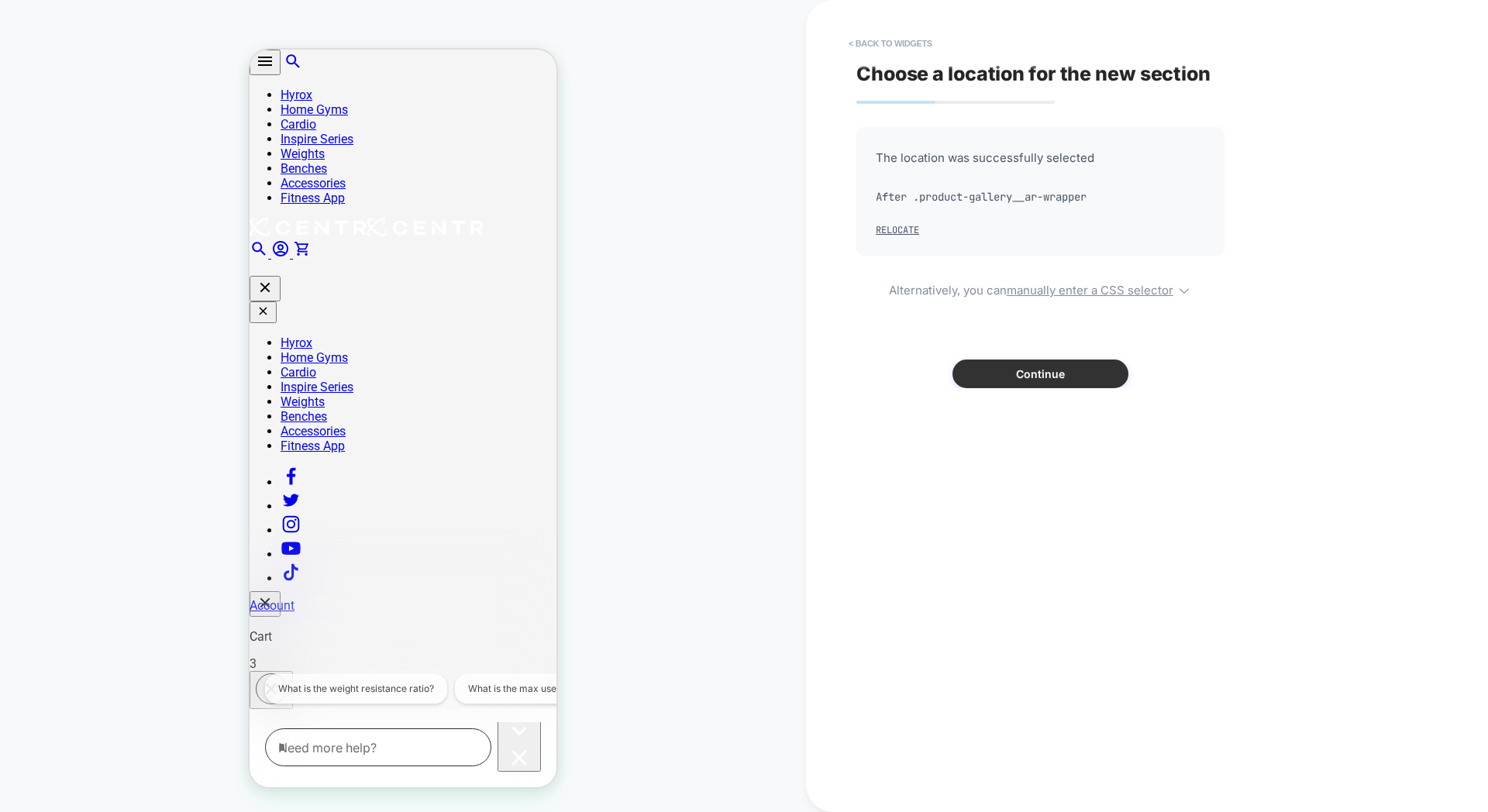
click at [999, 366] on button "Continue" at bounding box center [1040, 374] width 176 height 29
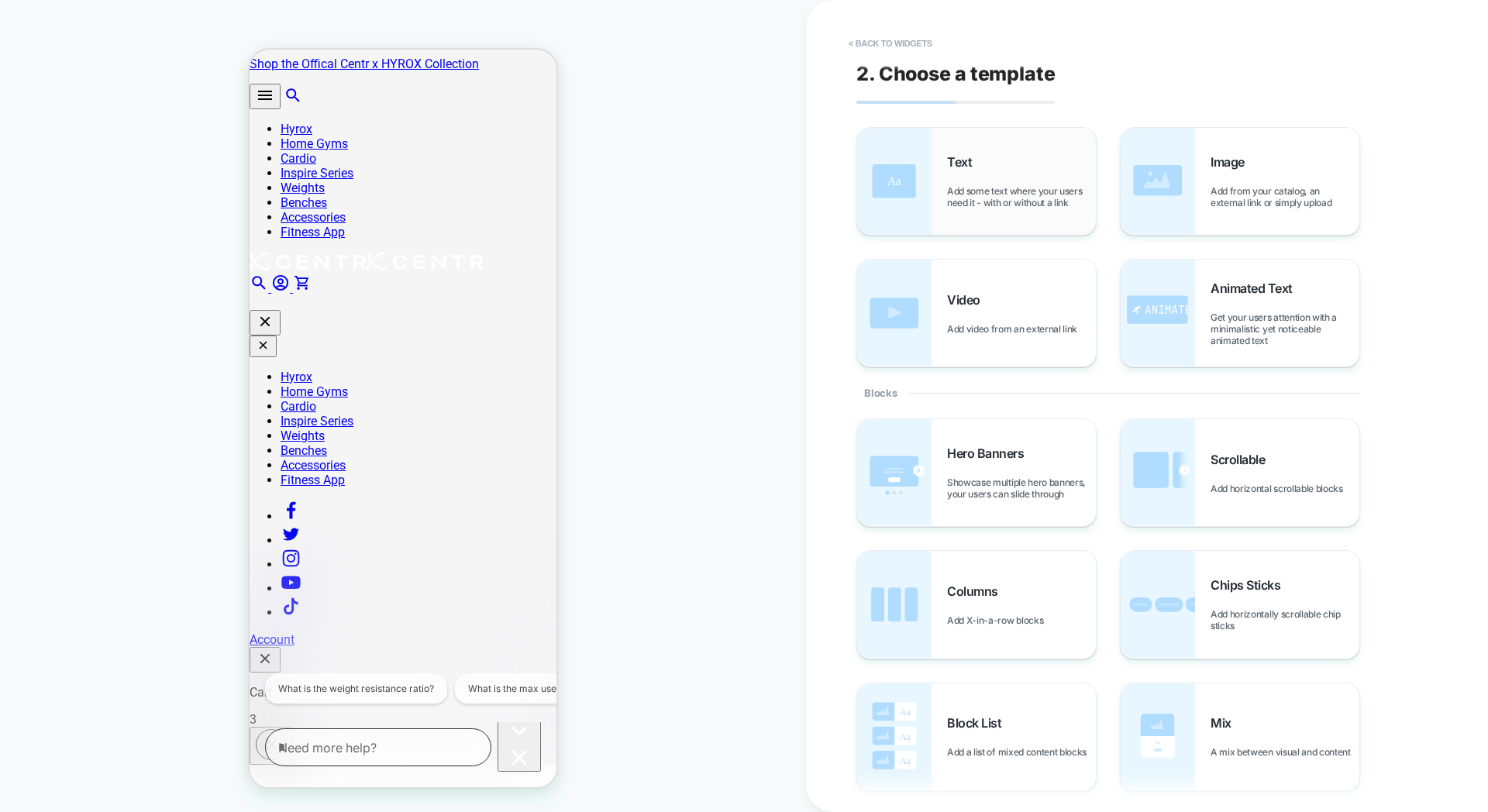
scroll to position [0, 0]
click at [1032, 317] on div "Video Add video from an external link" at bounding box center [1021, 313] width 149 height 42
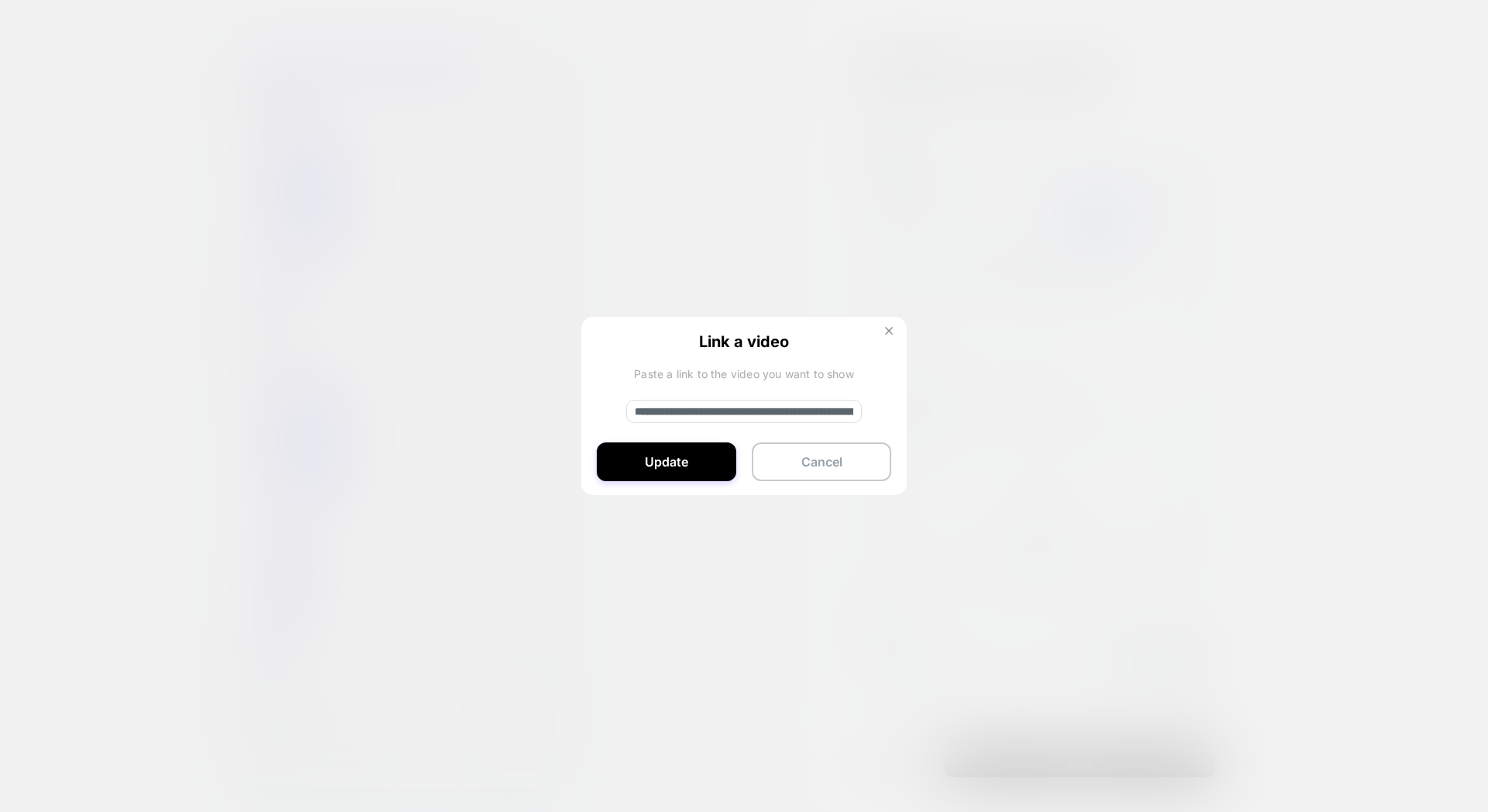
click at [881, 336] on button at bounding box center [889, 333] width 17 height 13
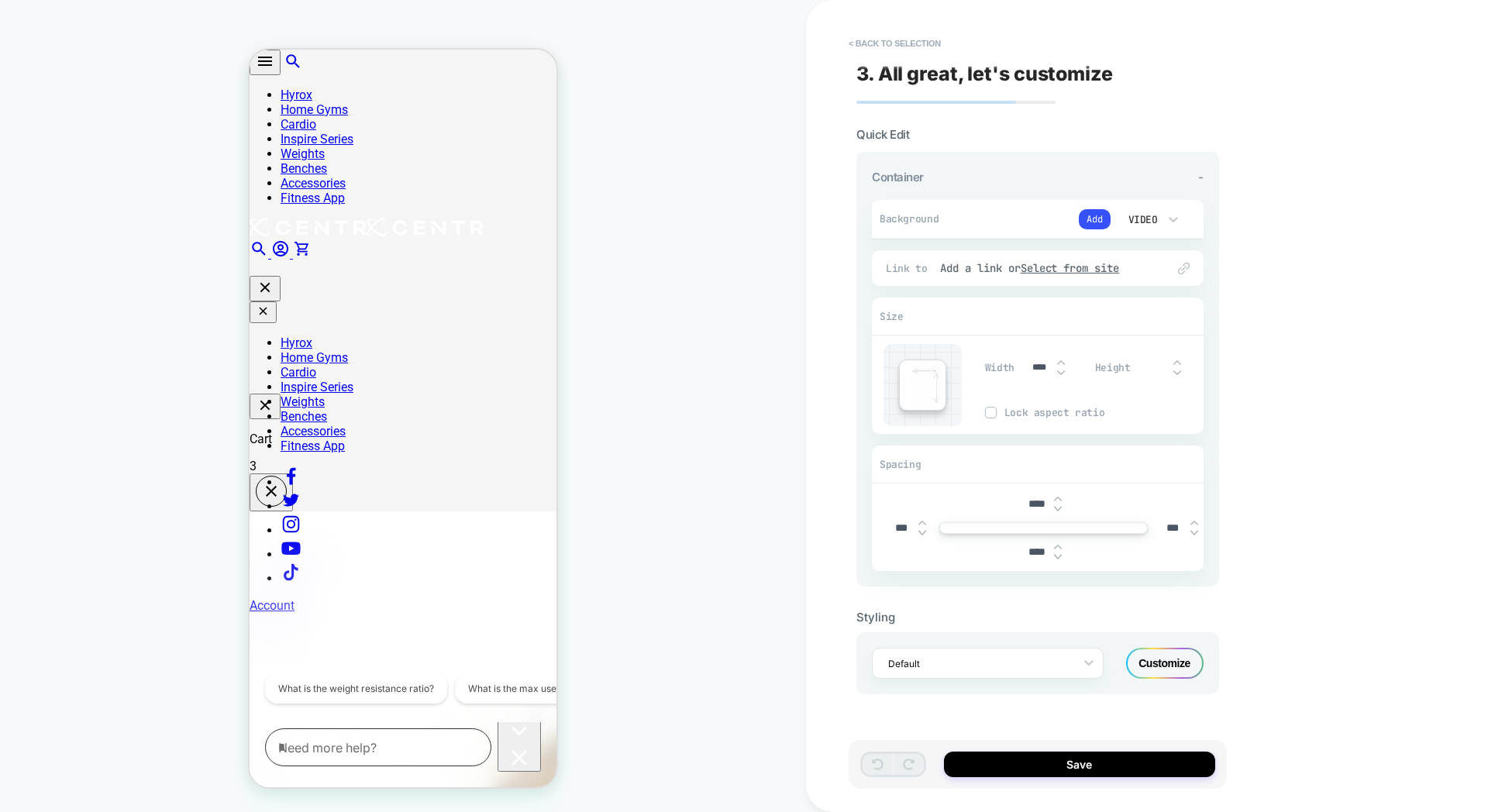
scroll to position [264, 0]
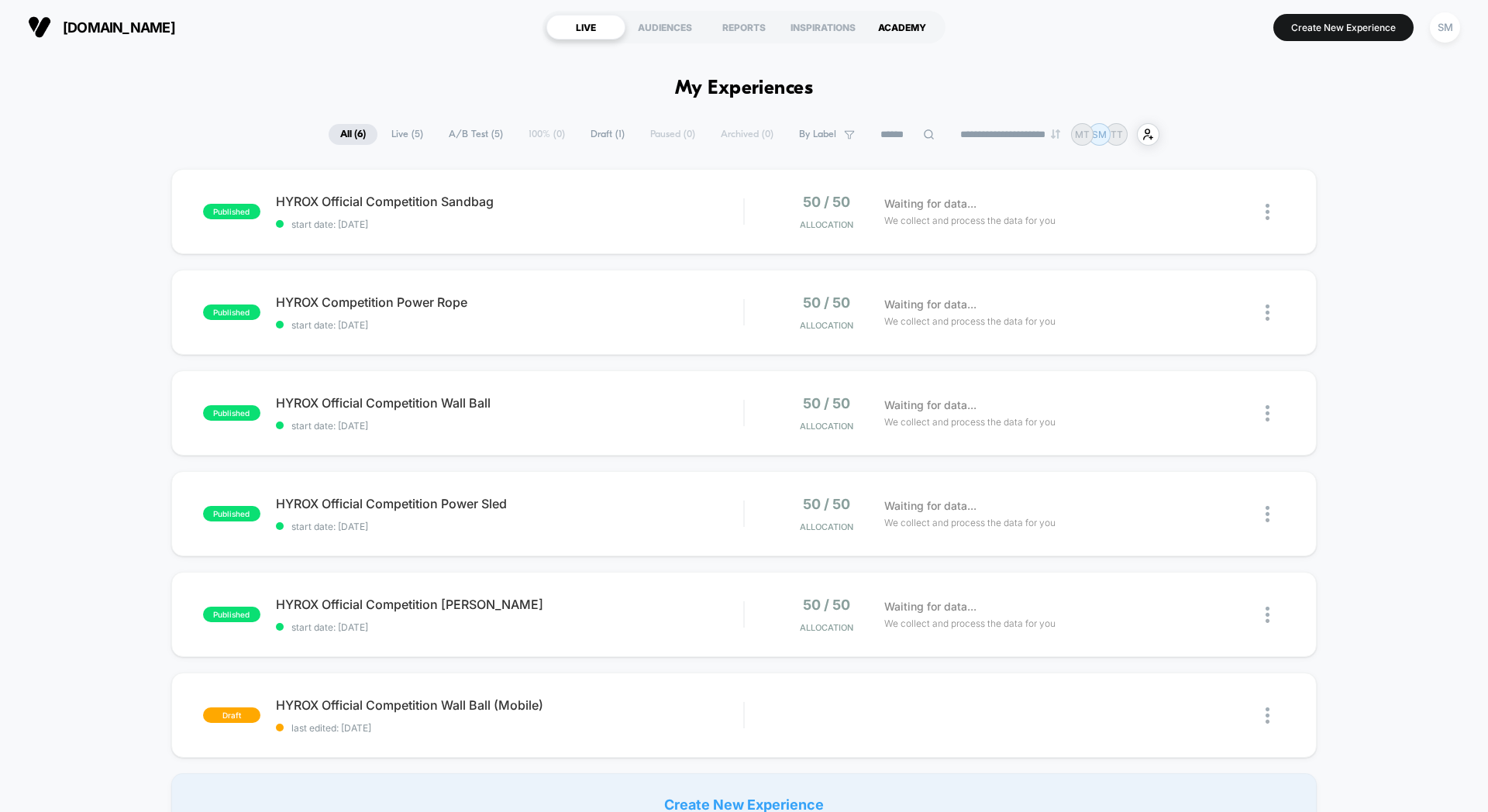
click at [913, 29] on div "ACADEMY" at bounding box center [902, 27] width 79 height 24
